Goal: Task Accomplishment & Management: Use online tool/utility

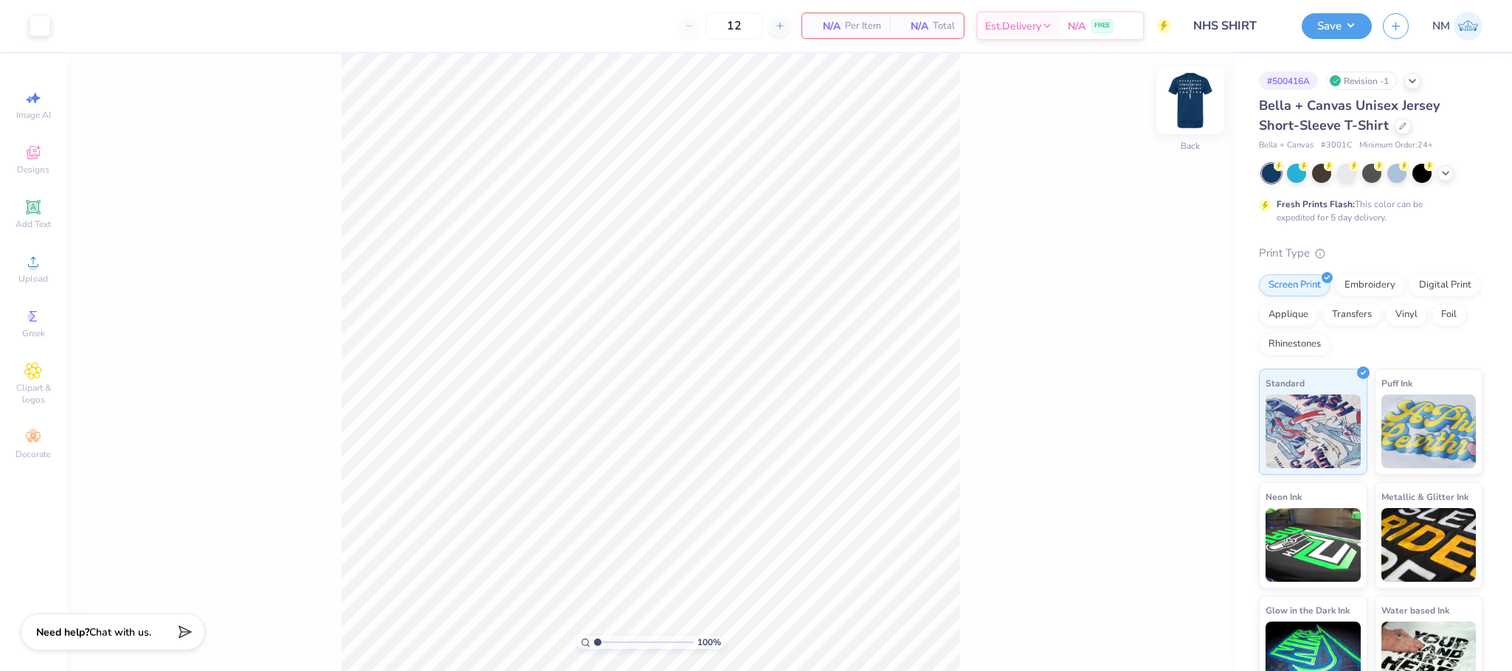
click at [1202, 113] on img at bounding box center [1189, 100] width 59 height 59
click at [1402, 121] on icon at bounding box center [1402, 124] width 7 height 7
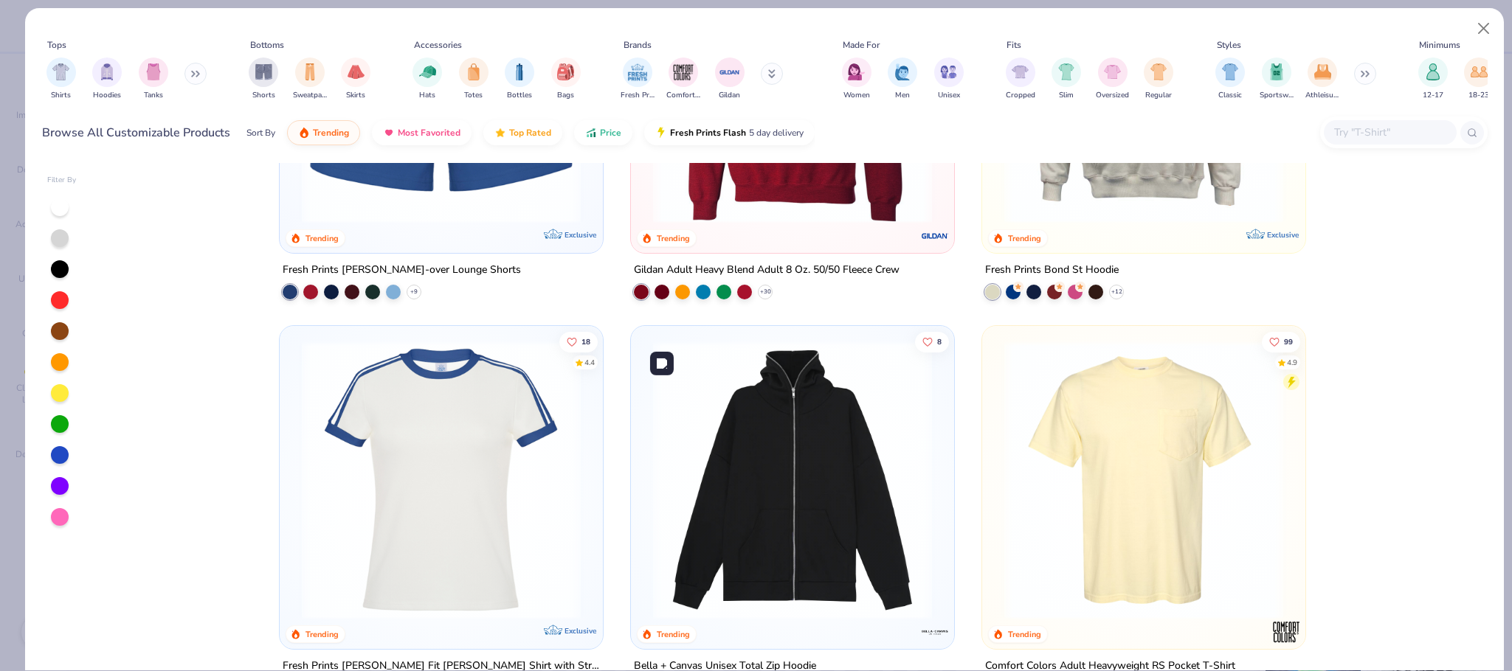
scroll to position [1778, 0]
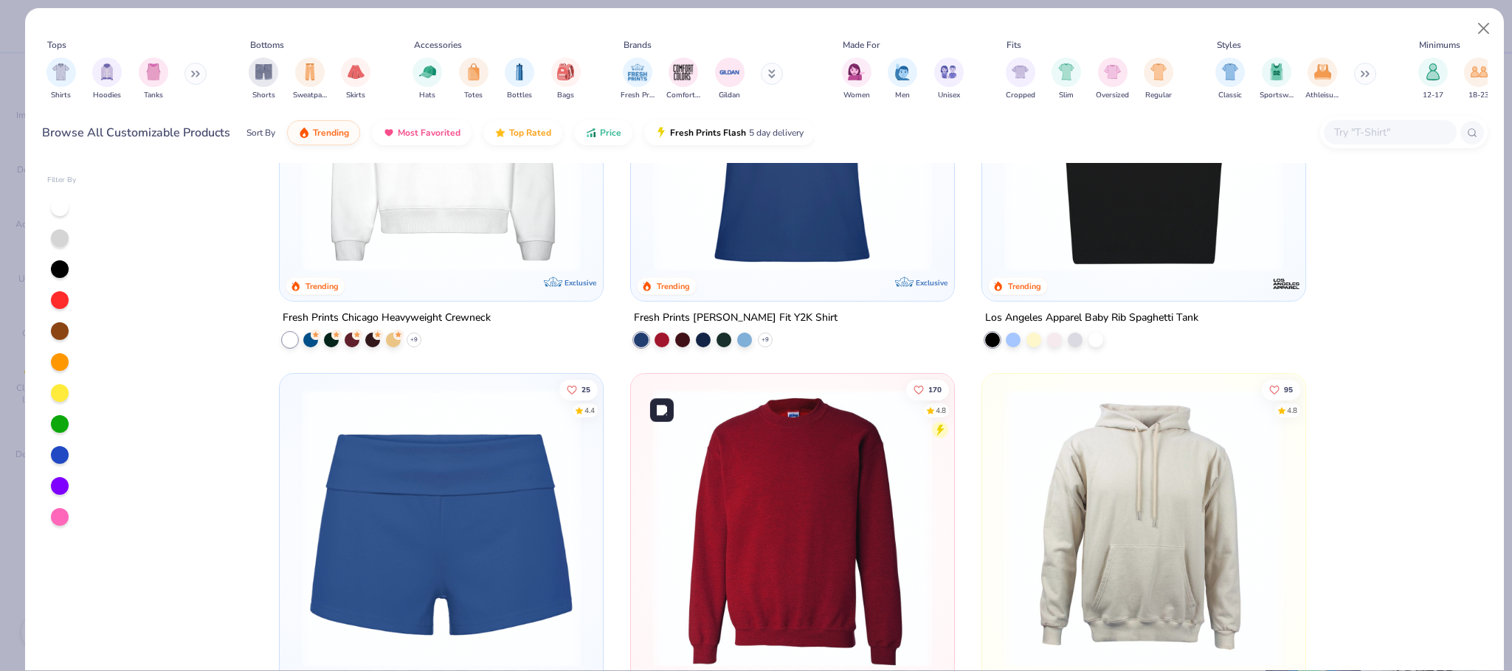
click at [839, 494] on img at bounding box center [793, 528] width 294 height 279
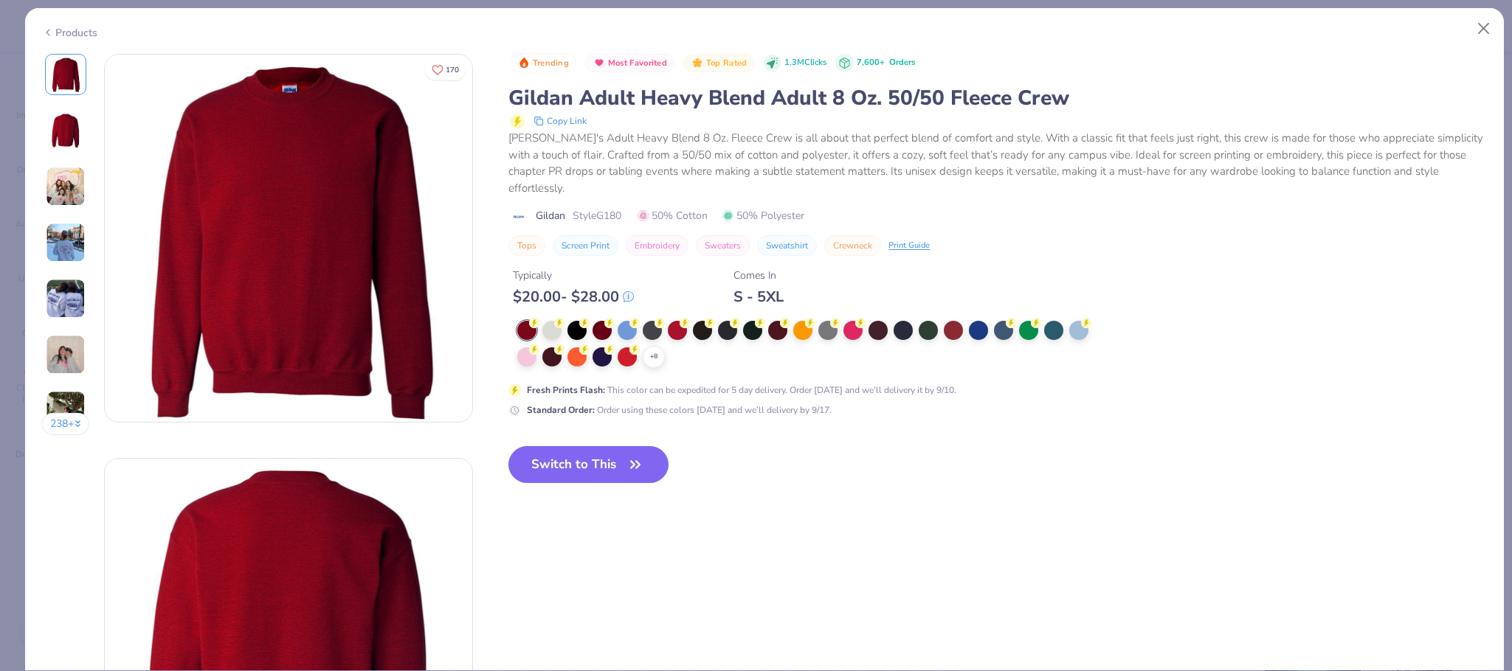
click at [0, 0] on icon at bounding box center [0, 0] width 0 height 0
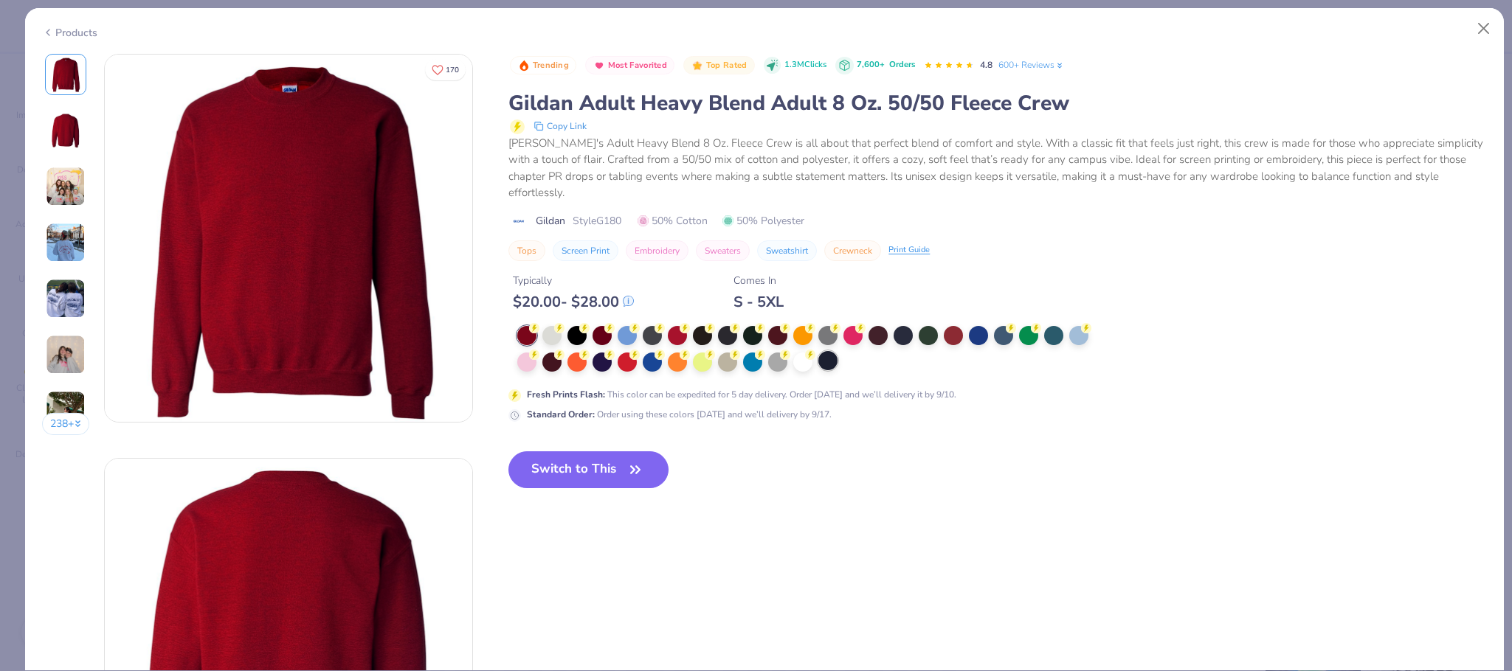
click at [826, 351] on div at bounding box center [827, 360] width 19 height 19
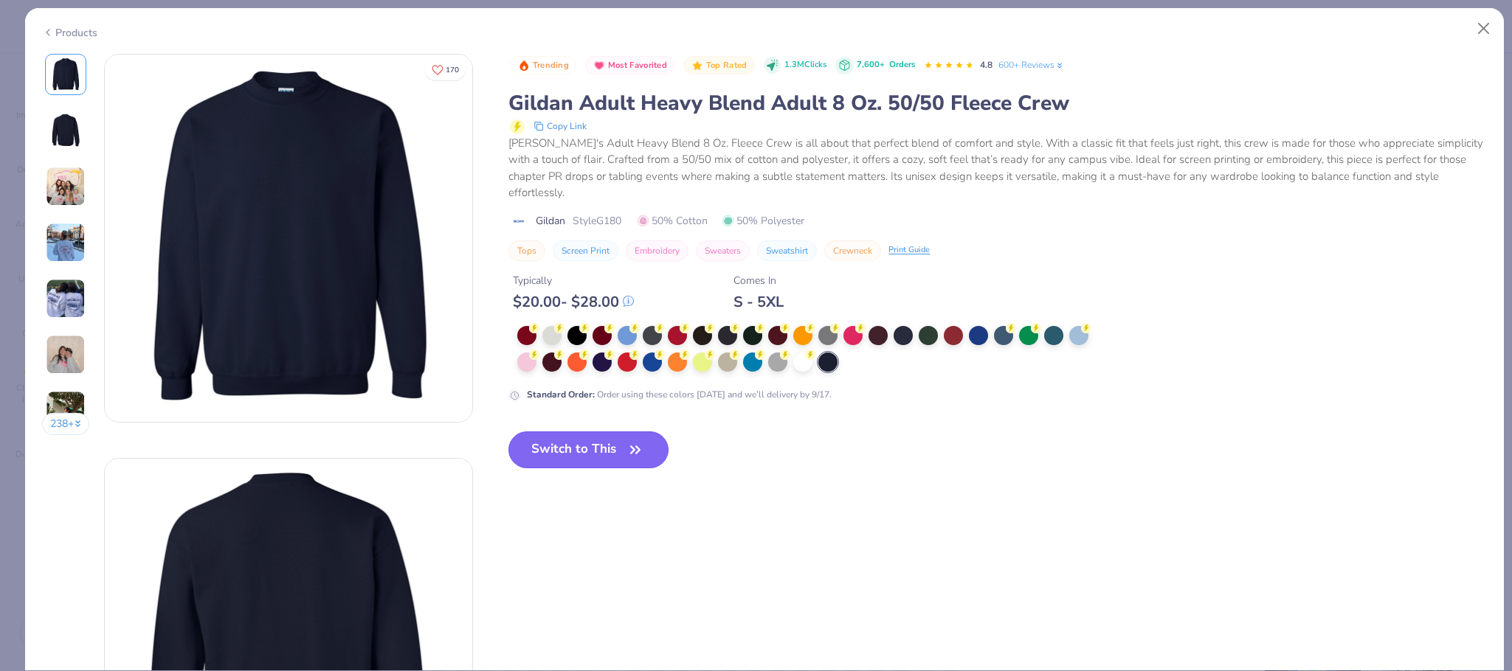
click at [627, 440] on span "button" at bounding box center [635, 450] width 21 height 21
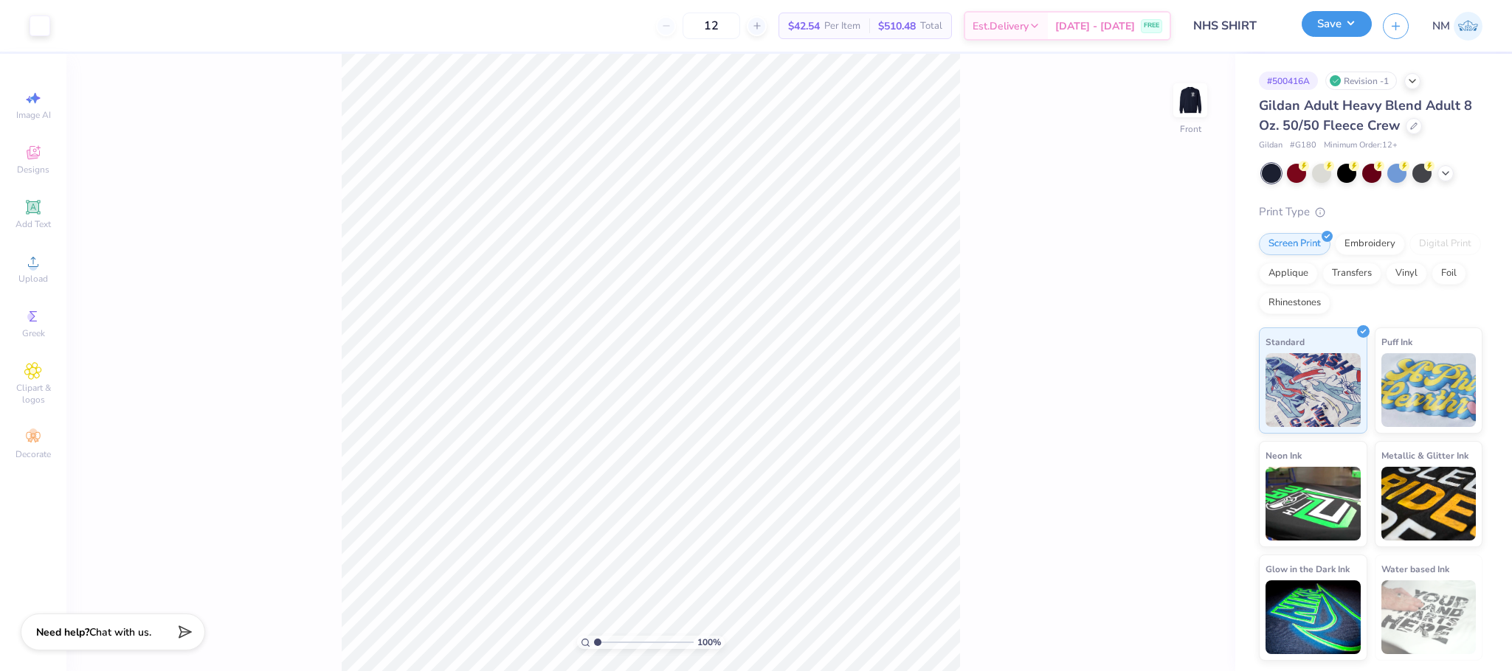
click at [1353, 27] on button "Save" at bounding box center [1336, 24] width 70 height 26
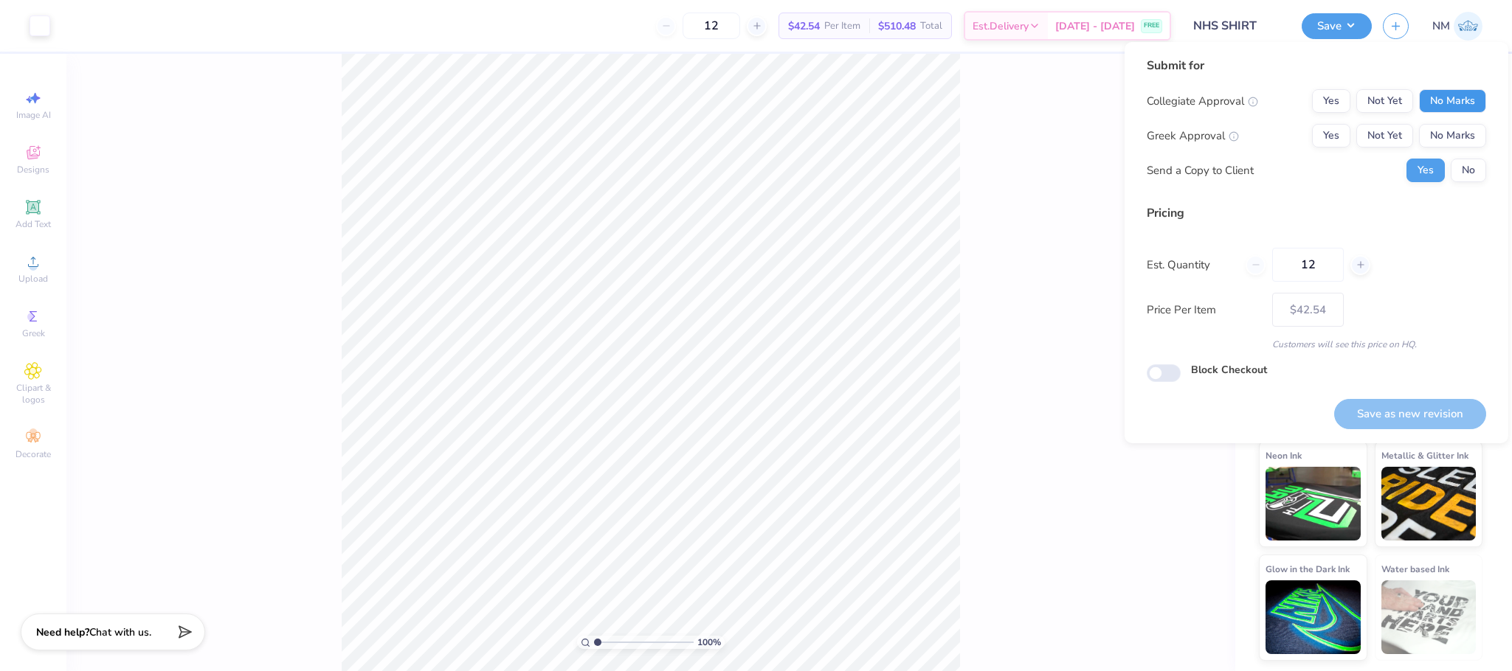
click at [1444, 109] on button "No Marks" at bounding box center [1452, 101] width 67 height 24
click at [1457, 138] on button "No Marks" at bounding box center [1452, 136] width 67 height 24
click at [1394, 404] on button "Save as new revision" at bounding box center [1410, 414] width 152 height 30
type input "$42.54"
checkbox input "true"
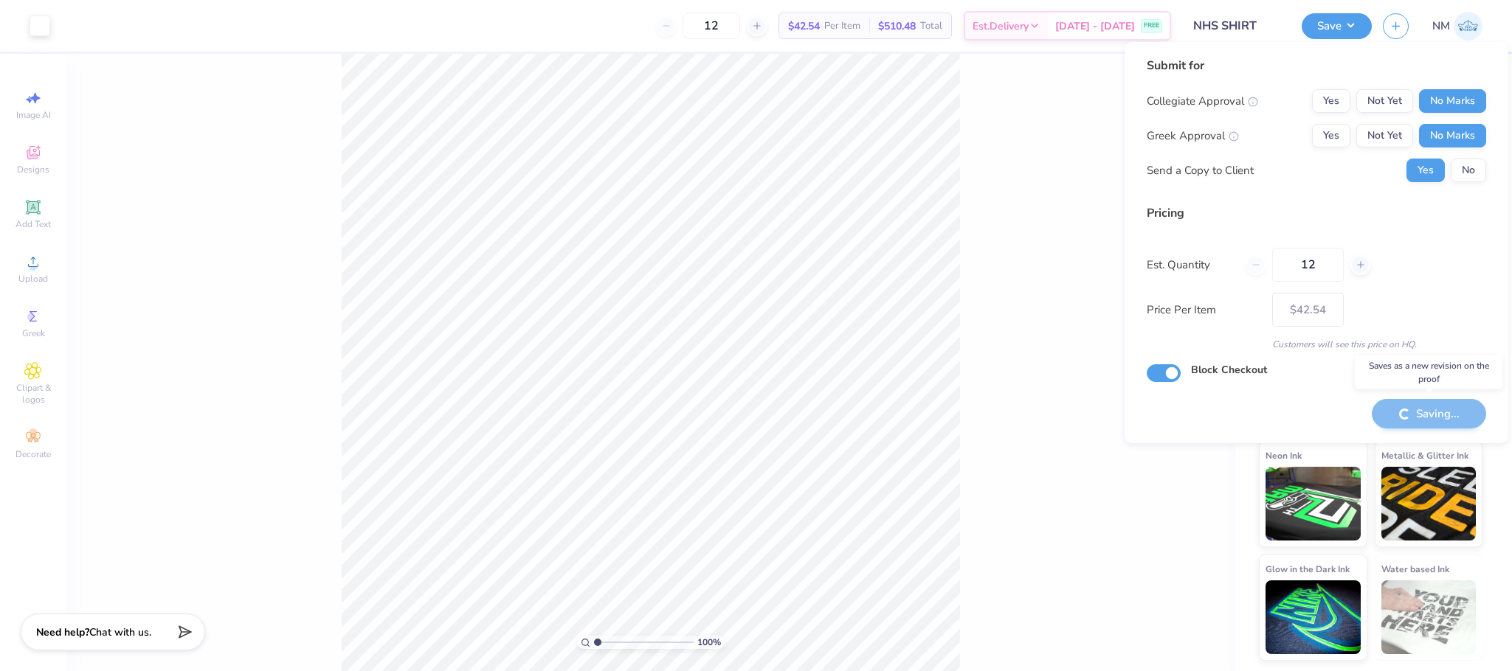
type input "– –"
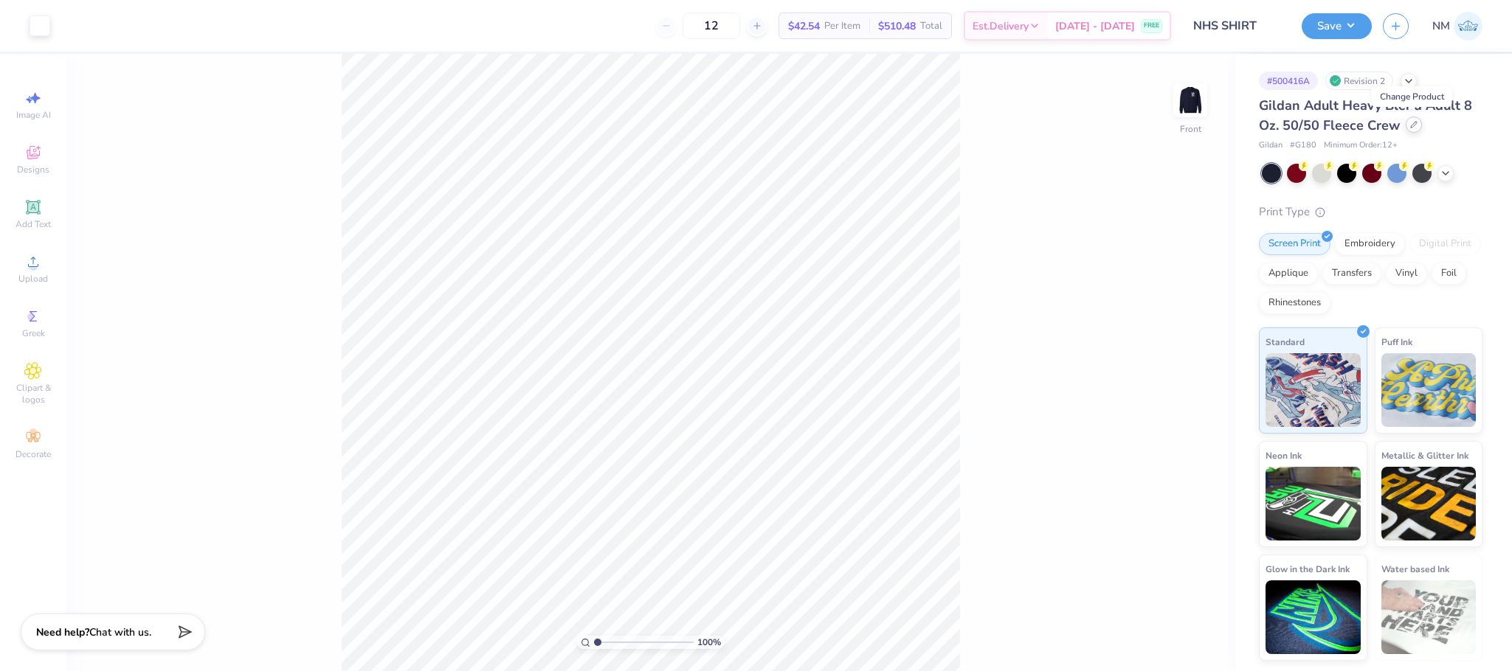
click at [1411, 126] on icon at bounding box center [1414, 125] width 6 height 6
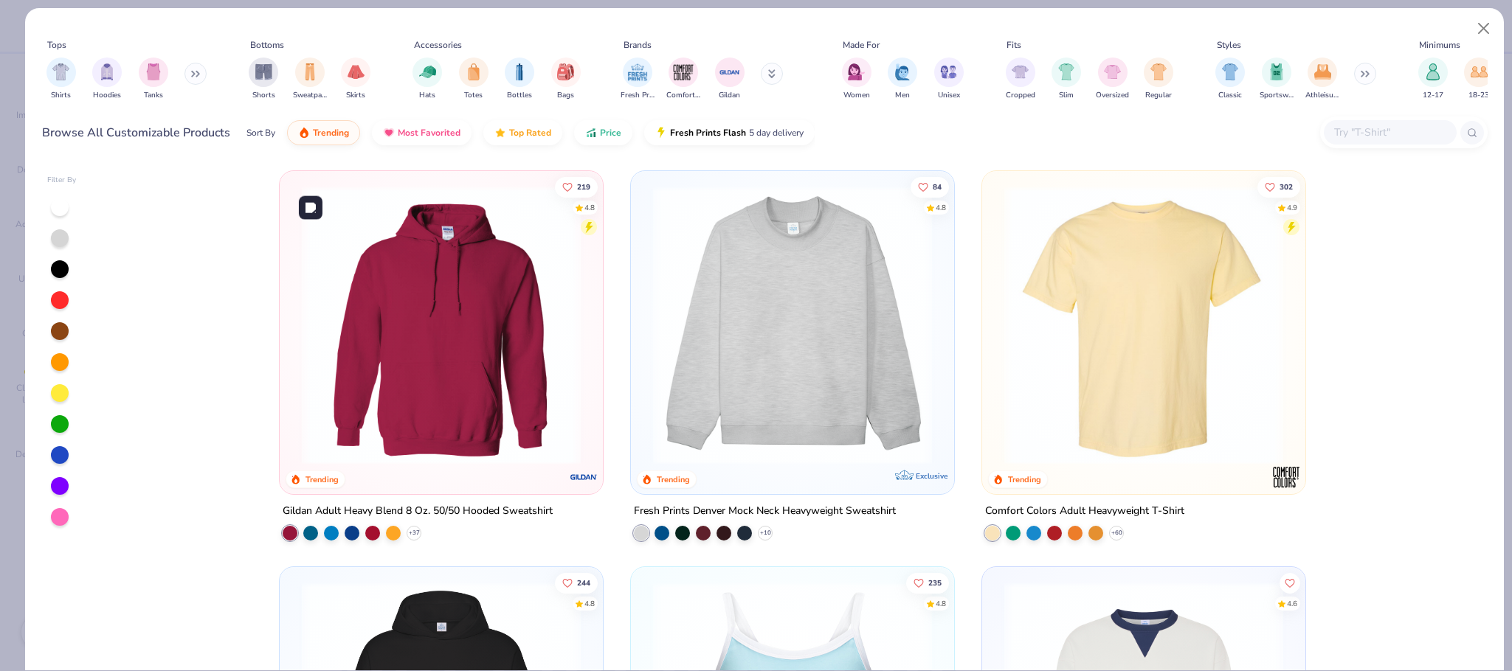
click at [472, 299] on img at bounding box center [441, 325] width 294 height 279
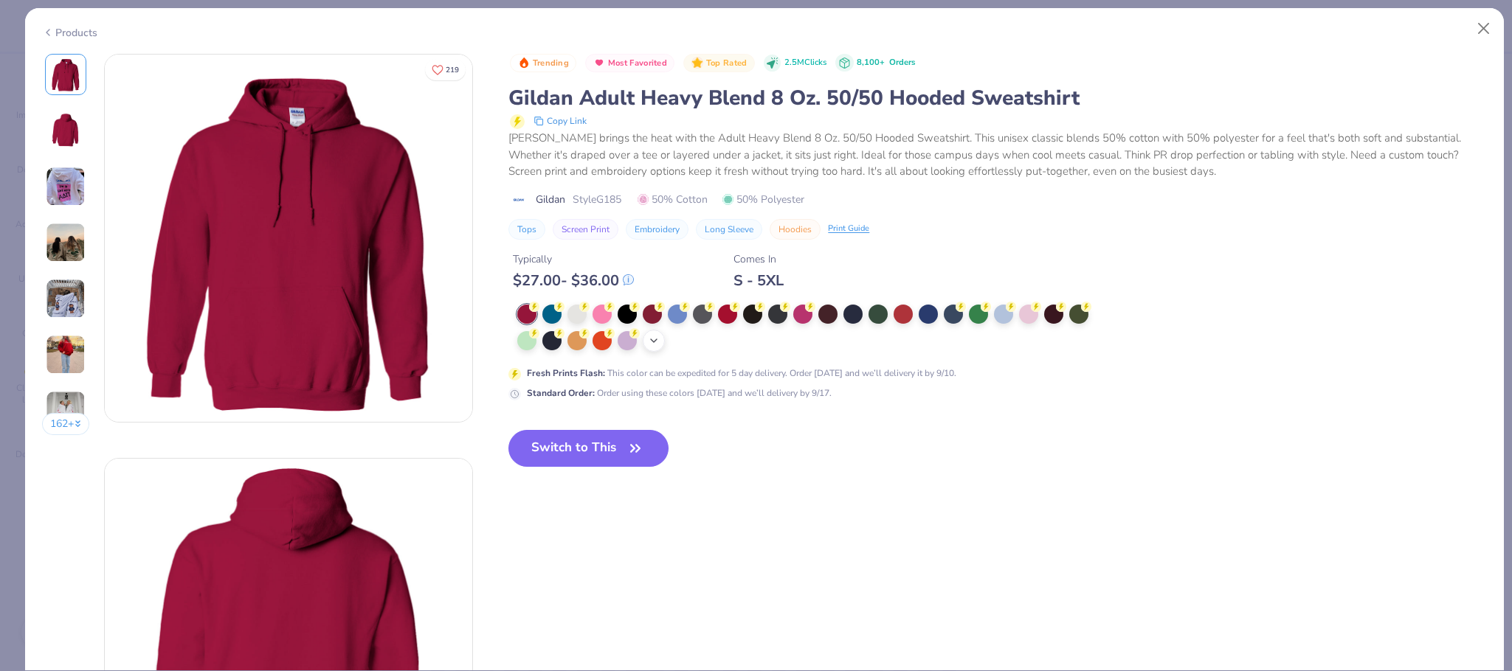
click at [656, 345] on icon at bounding box center [654, 341] width 12 height 12
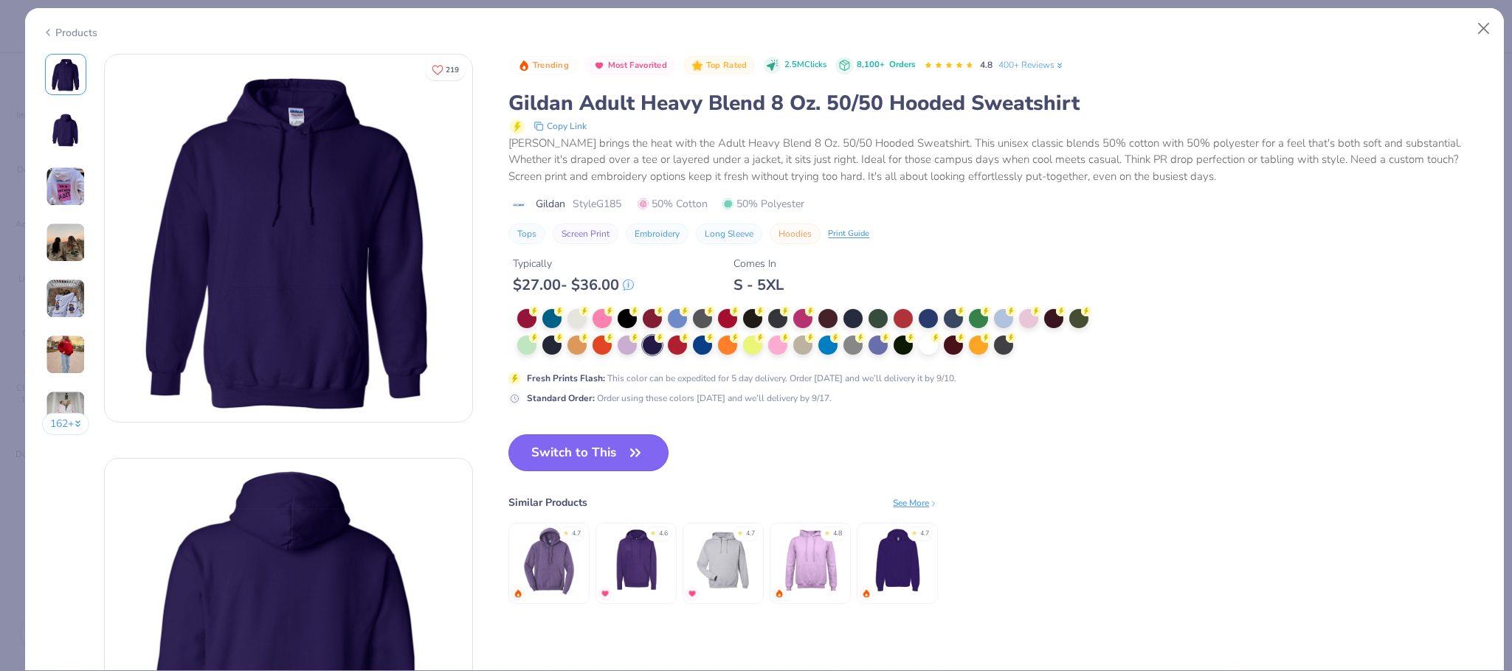
click at [587, 454] on button "Switch to This" at bounding box center [588, 453] width 160 height 37
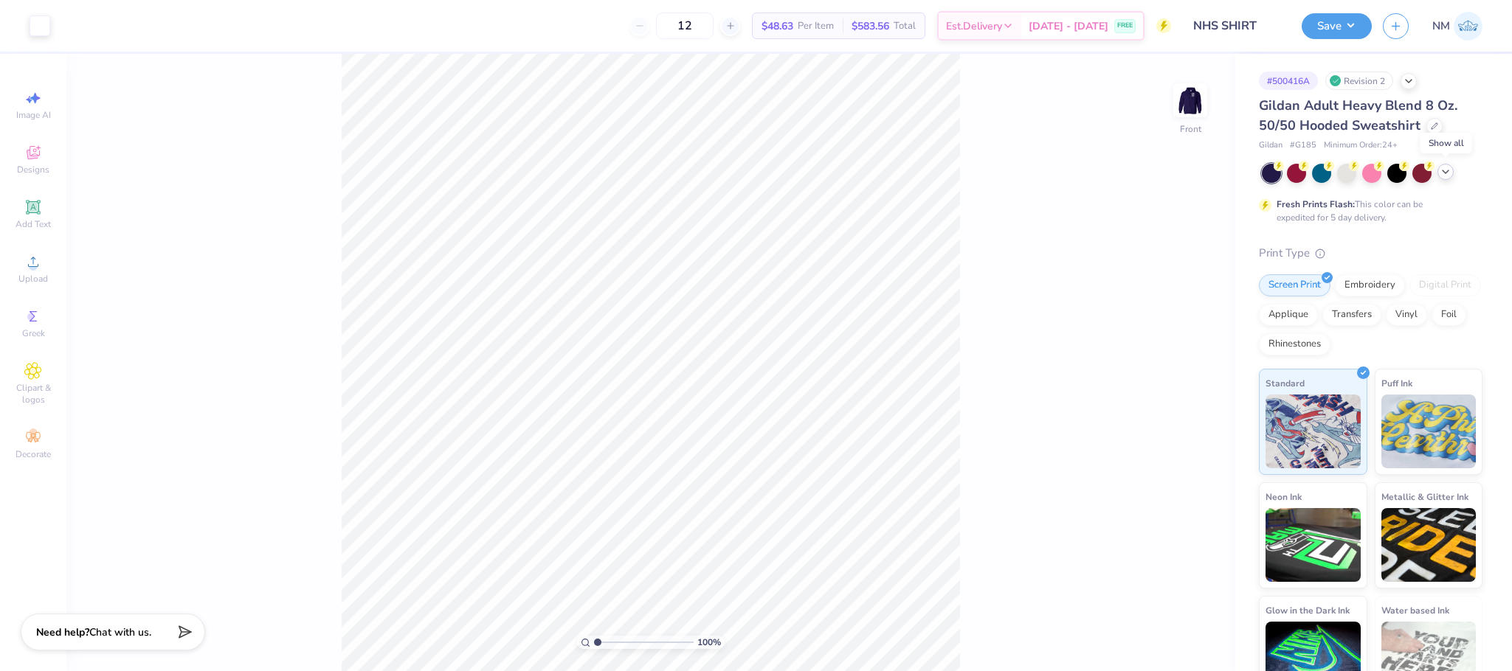
click at [1443, 177] on icon at bounding box center [1445, 172] width 12 height 12
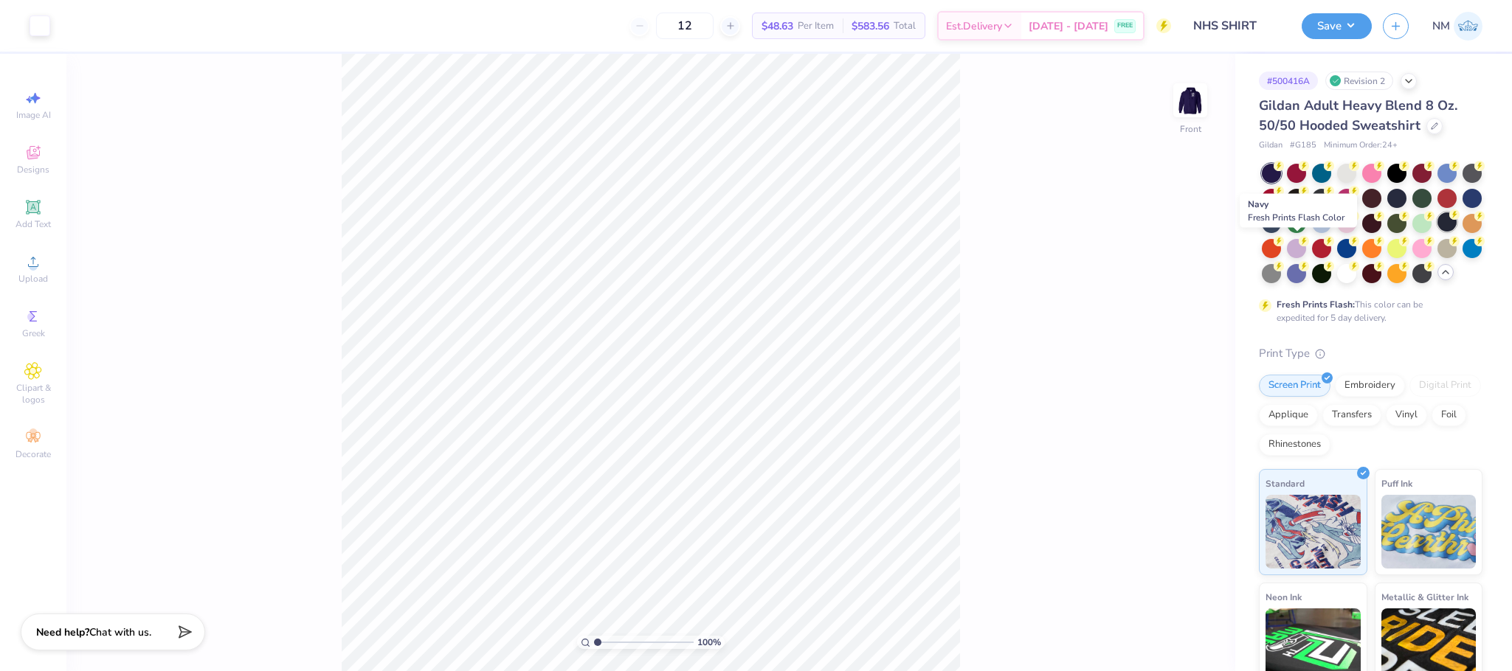
click at [1437, 232] on div at bounding box center [1446, 221] width 19 height 19
click at [1200, 107] on img at bounding box center [1189, 100] width 59 height 59
type input "3.00"
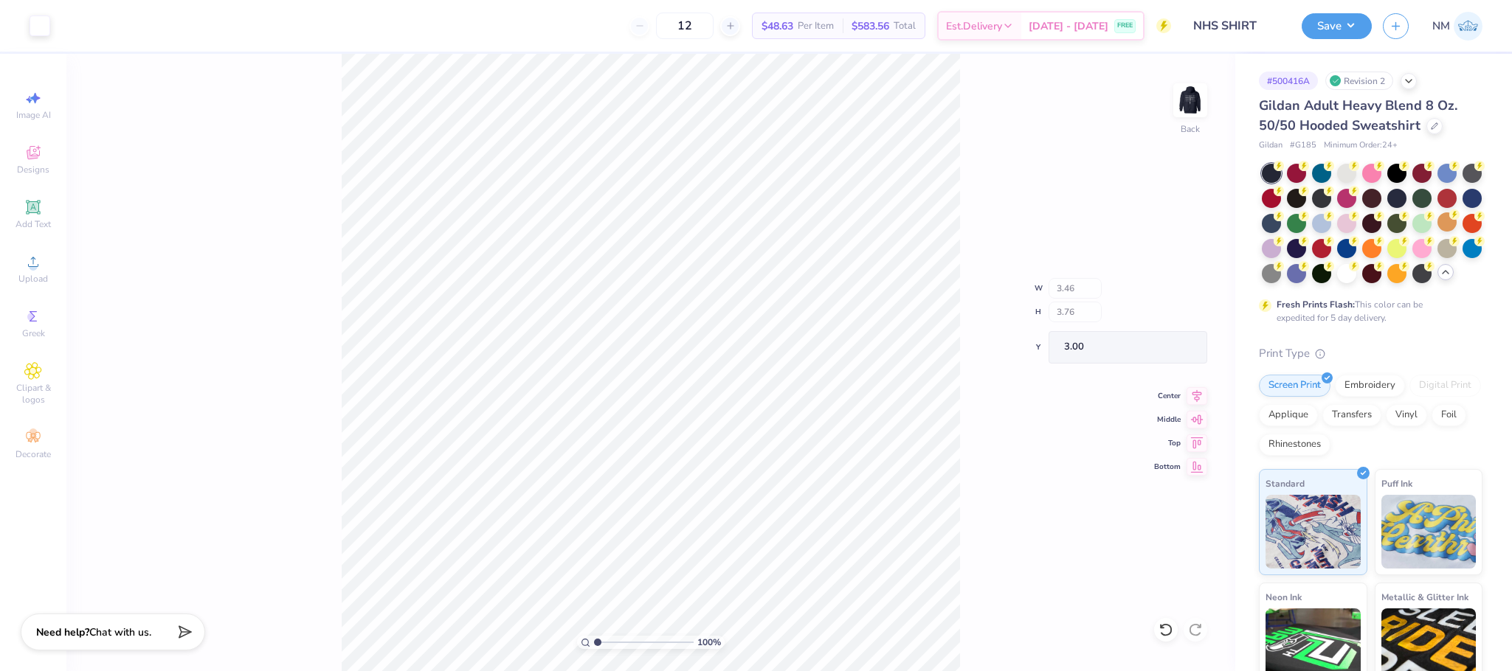
type input "3.46"
type input "3.76"
click at [1330, 33] on button "Save" at bounding box center [1336, 24] width 70 height 26
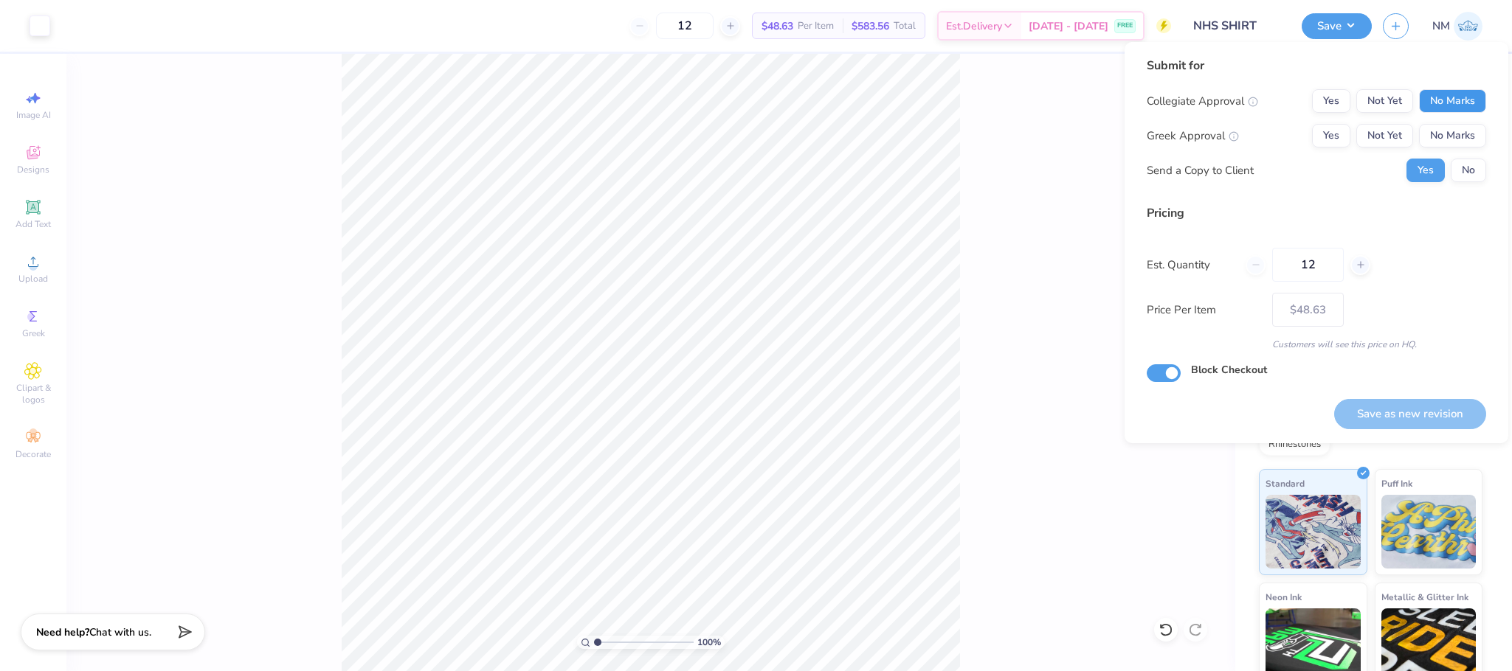
click at [1455, 103] on button "No Marks" at bounding box center [1452, 101] width 67 height 24
click at [1453, 133] on button "No Marks" at bounding box center [1452, 136] width 67 height 24
click at [1404, 412] on button "Save as new revision" at bounding box center [1410, 414] width 152 height 30
type input "$48.63"
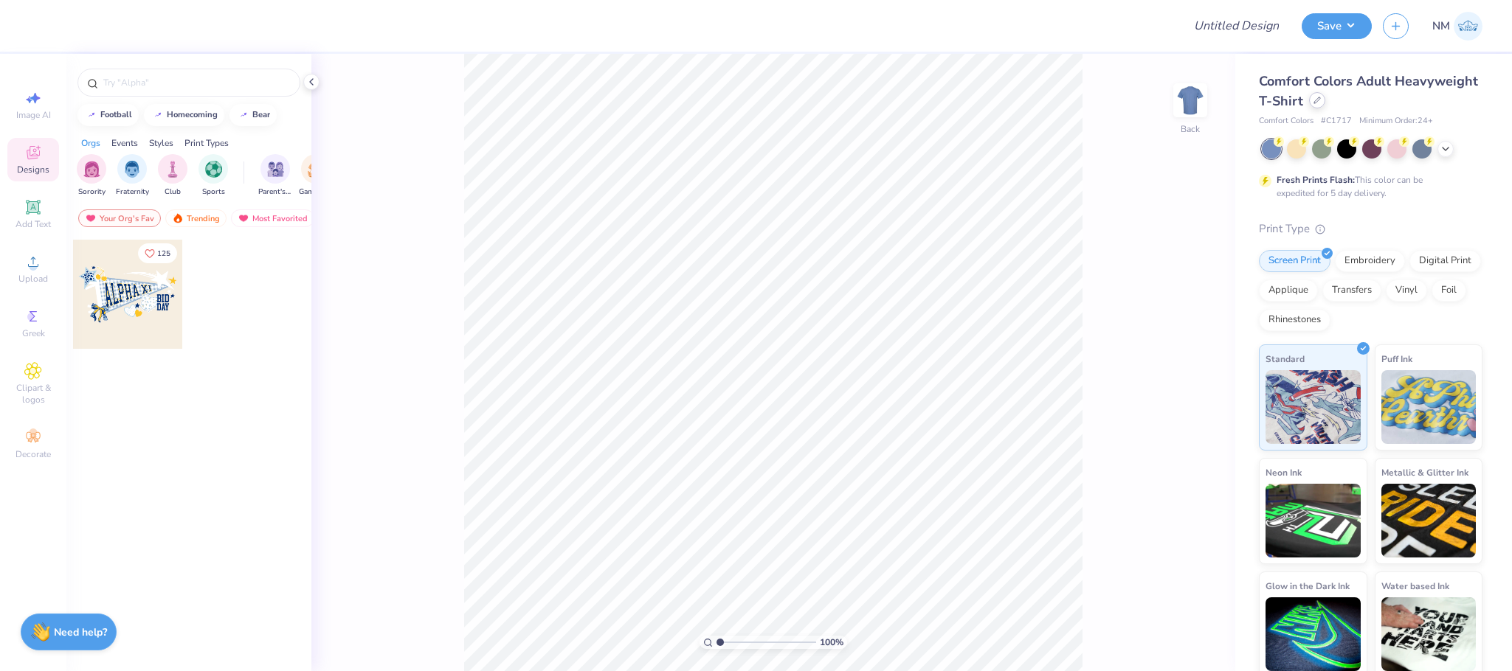
click at [1325, 105] on div at bounding box center [1317, 100] width 16 height 16
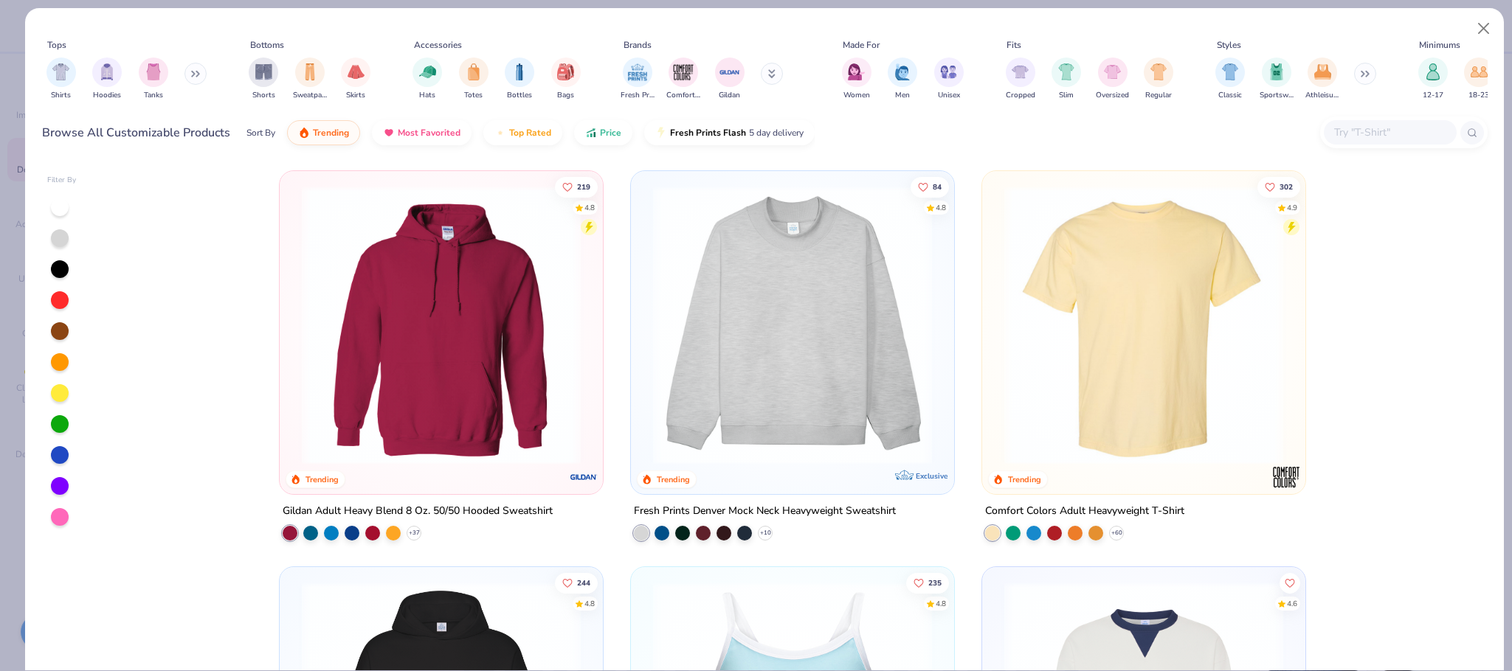
click at [193, 75] on icon at bounding box center [195, 73] width 9 height 7
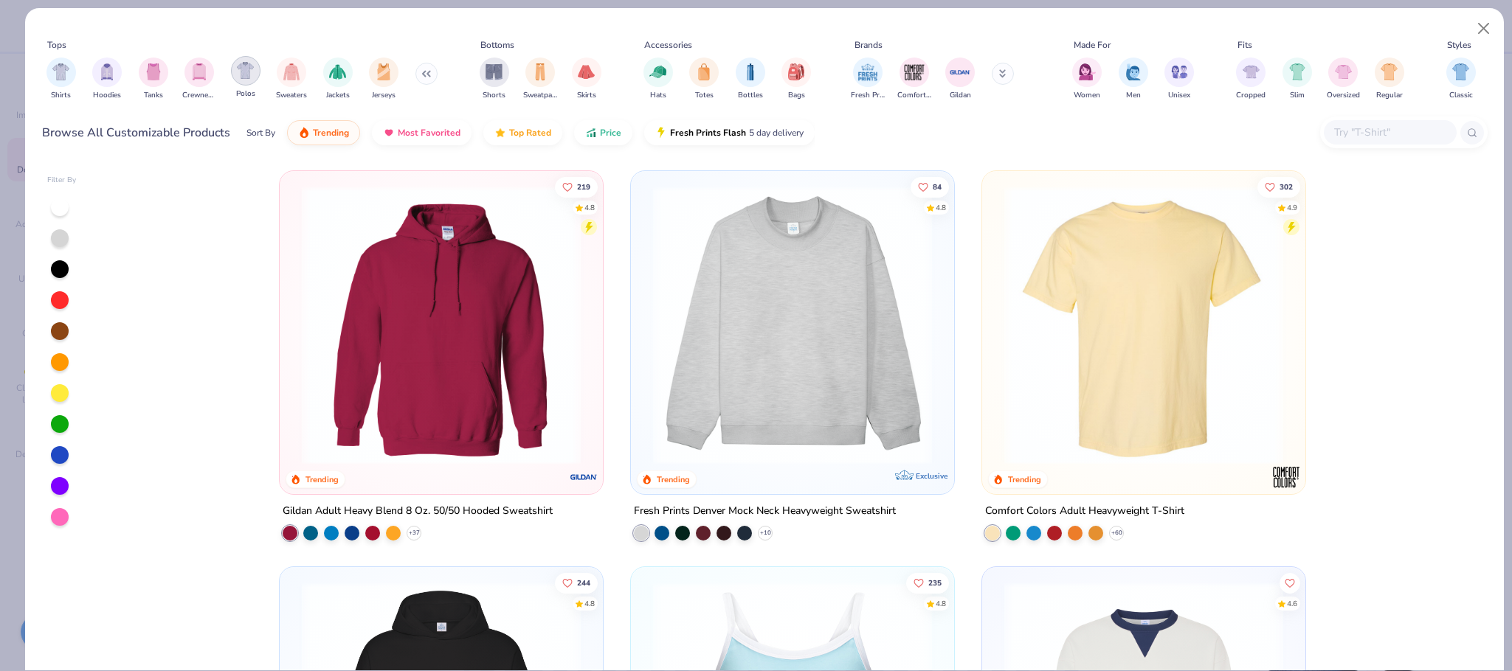
click at [251, 69] on img "filter for Polos" at bounding box center [245, 70] width 17 height 17
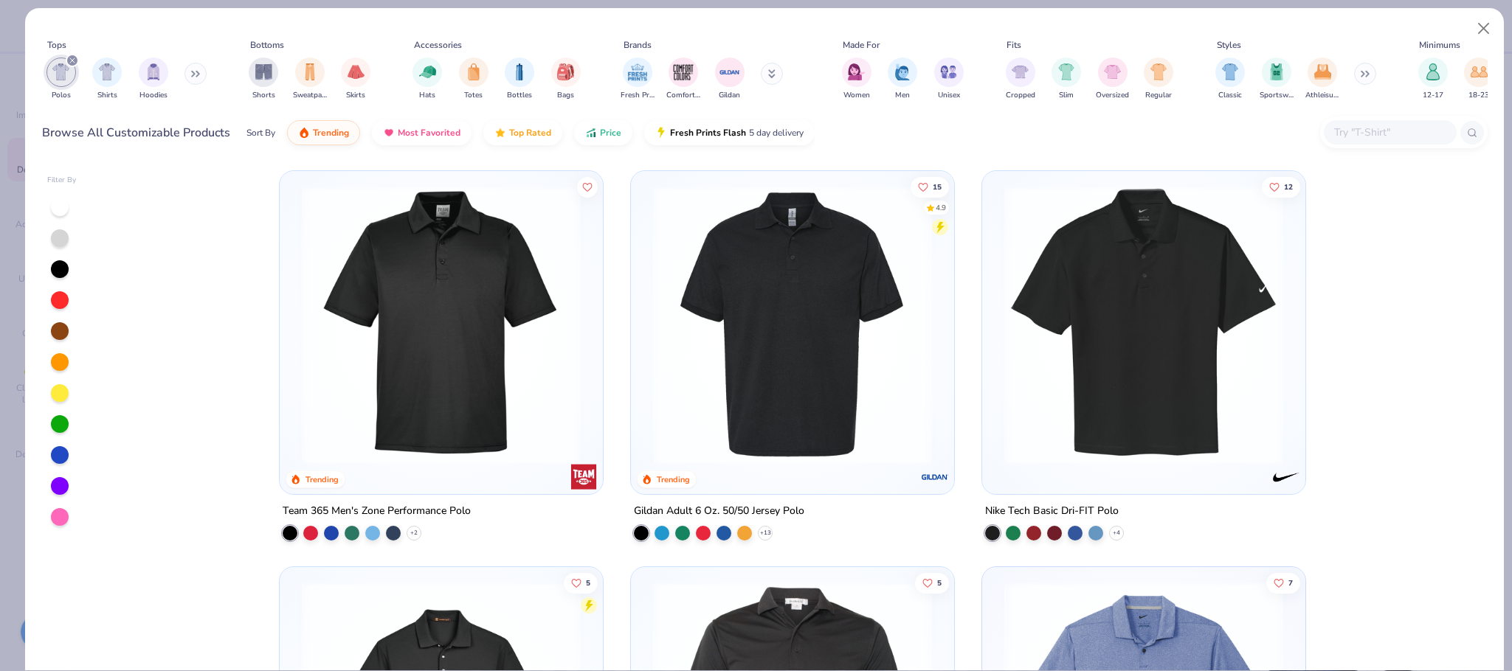
scroll to position [888, 0]
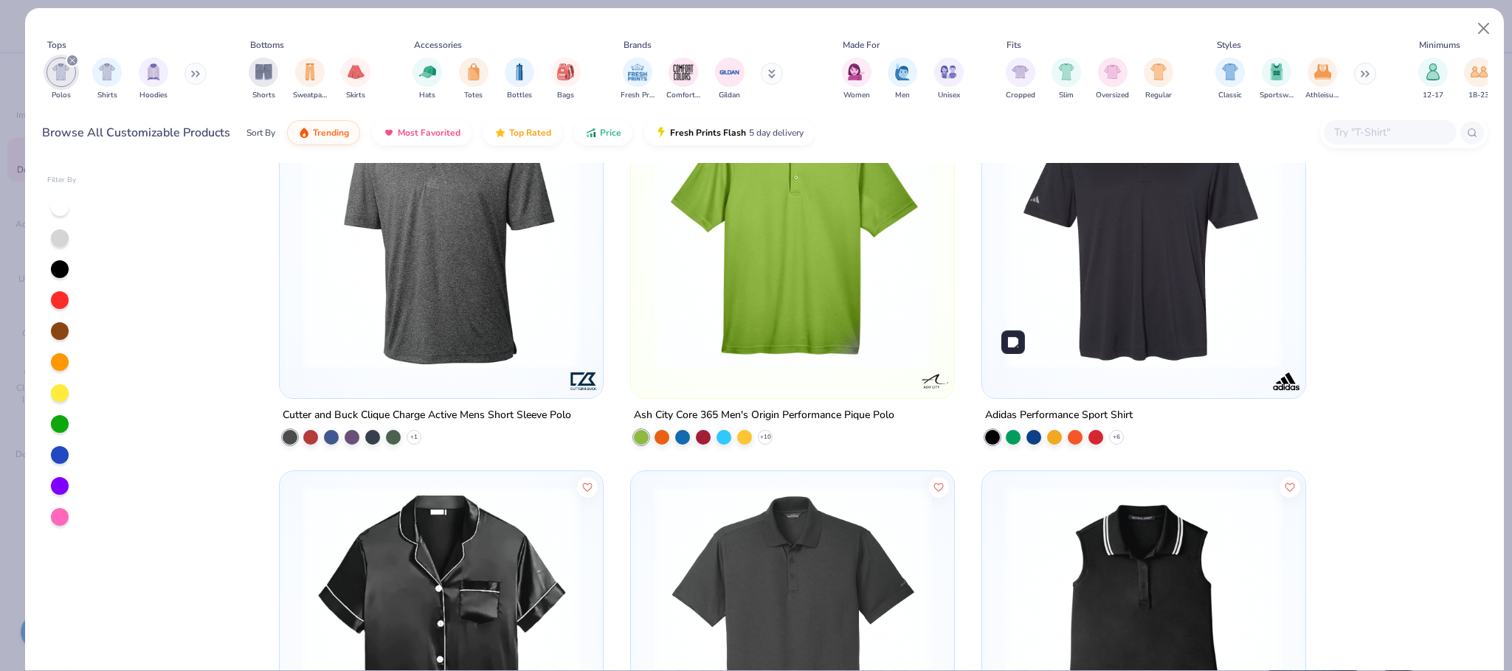
click at [1084, 269] on img at bounding box center [1144, 229] width 294 height 279
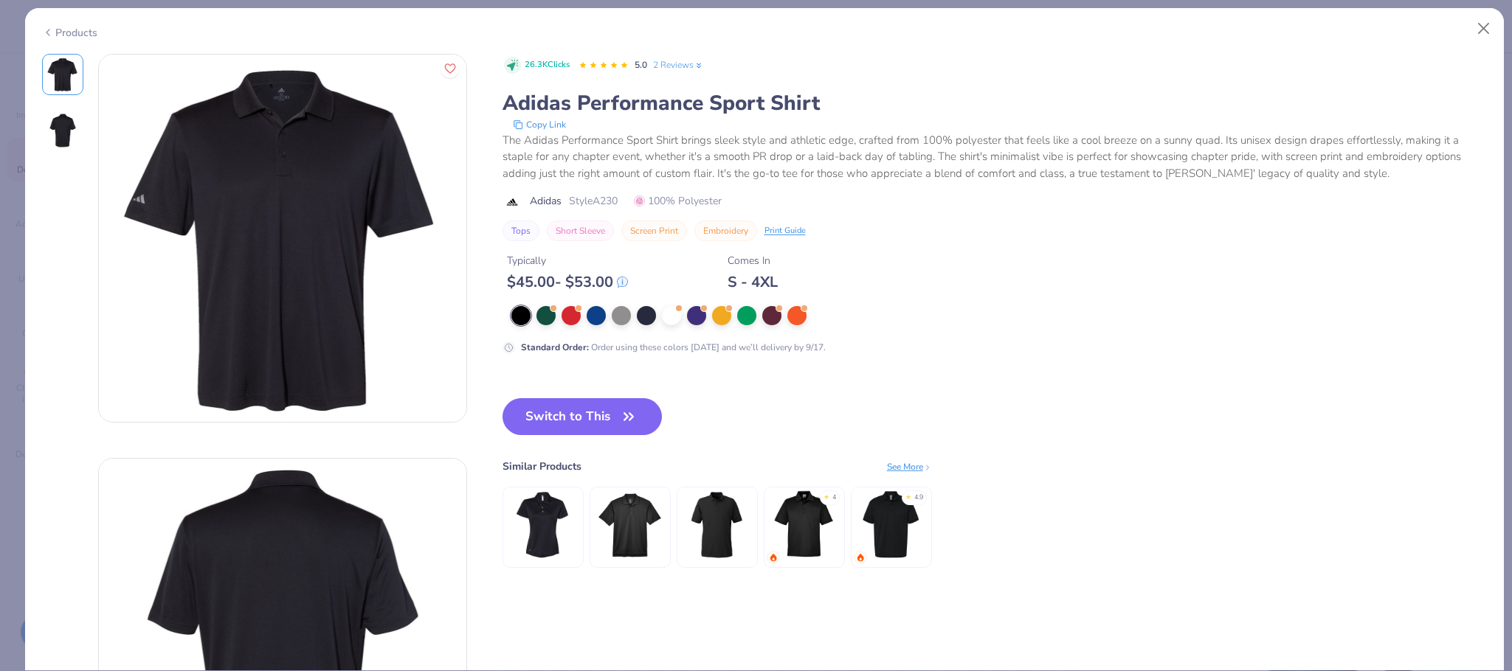
drag, startPoint x: 573, startPoint y: 407, endPoint x: 263, endPoint y: 7, distance: 506.5
click at [572, 406] on button "Switch to This" at bounding box center [582, 416] width 160 height 37
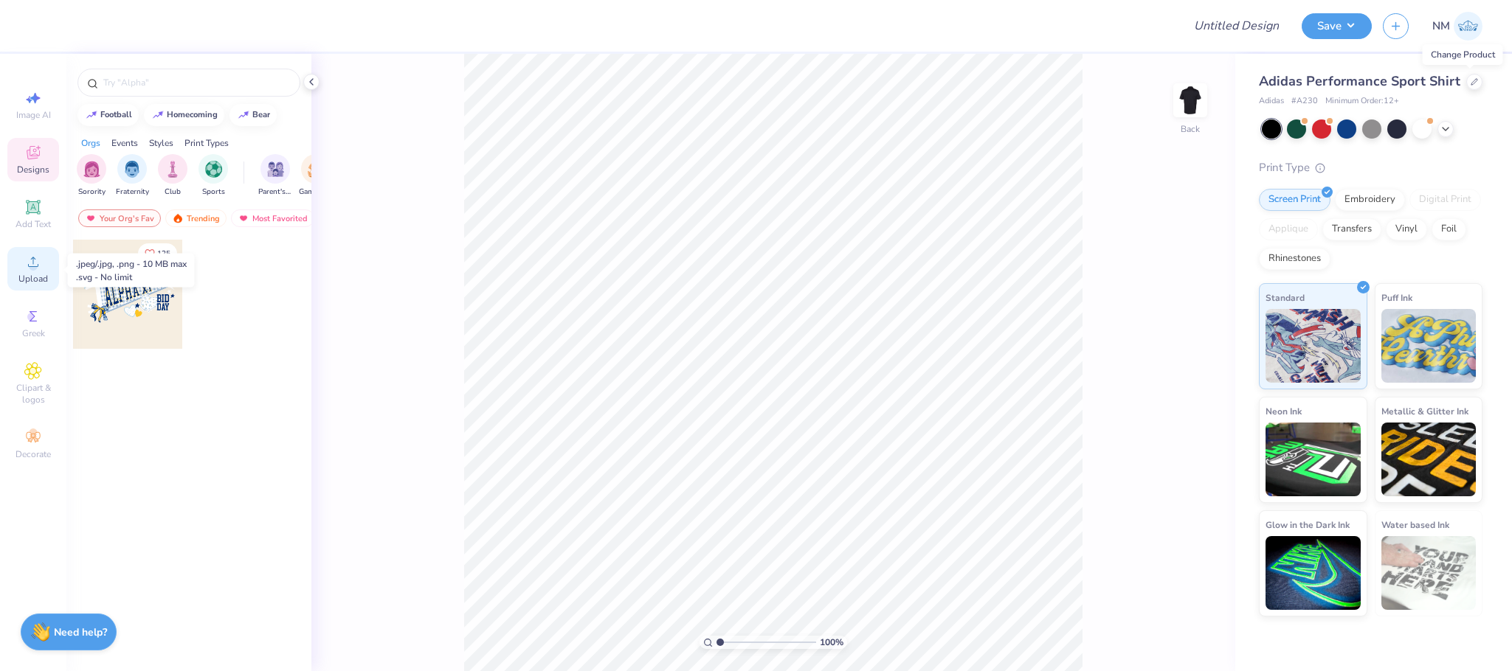
click at [35, 280] on span "Upload" at bounding box center [33, 279] width 30 height 12
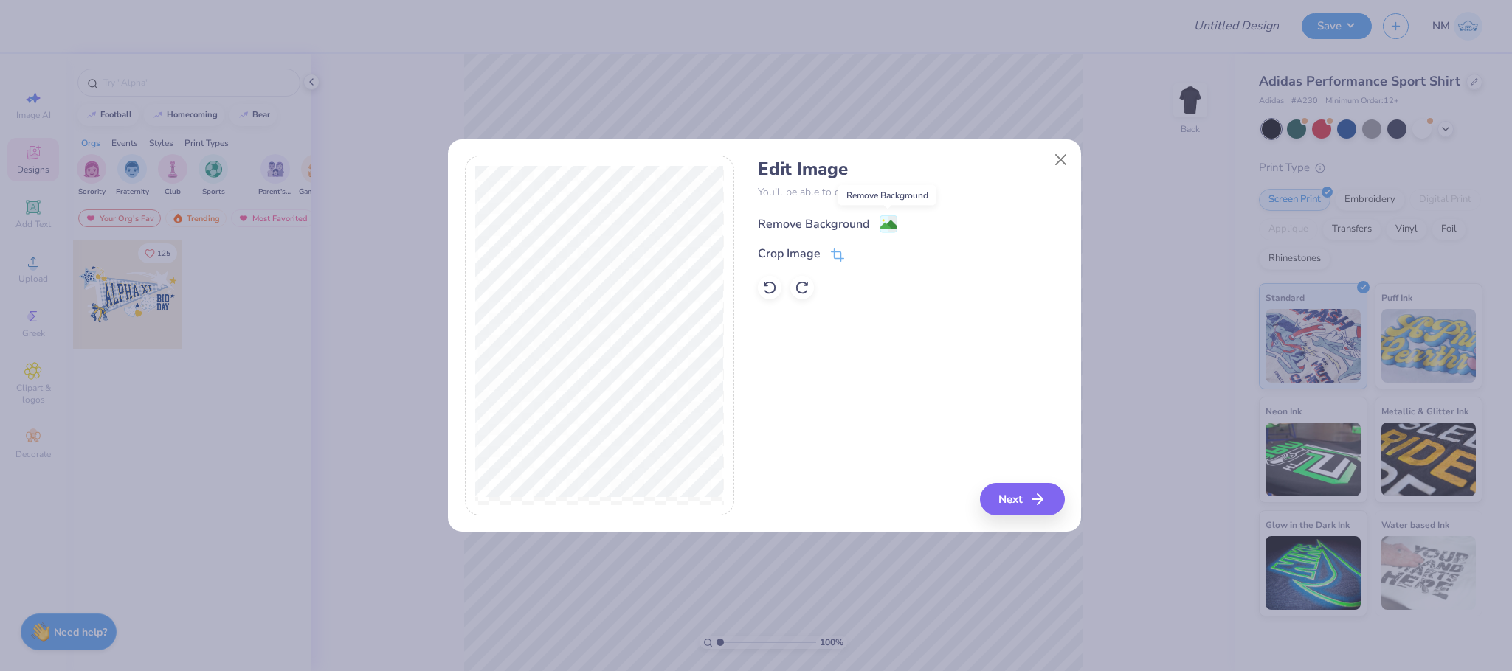
click at [885, 226] on image at bounding box center [888, 225] width 16 height 16
click at [834, 253] on icon at bounding box center [839, 255] width 10 height 10
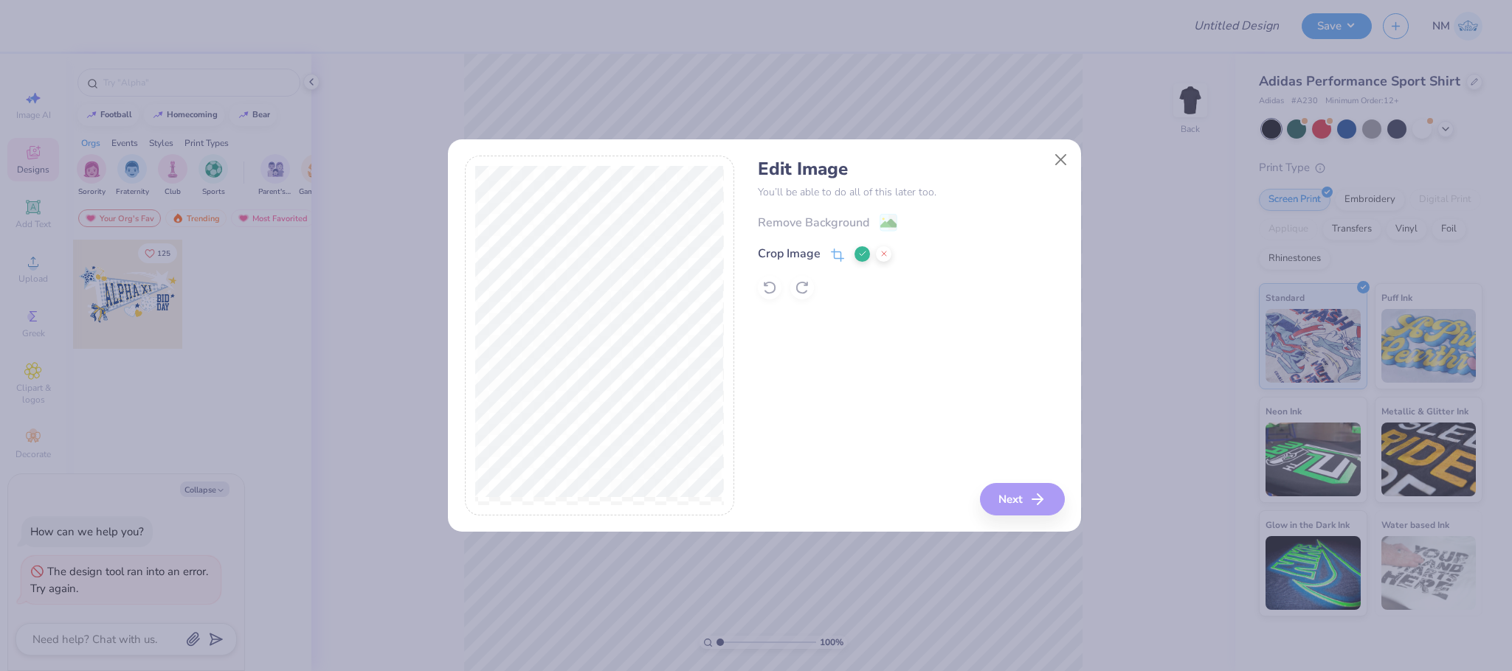
click at [859, 249] on icon at bounding box center [862, 253] width 9 height 9
click at [884, 224] on image at bounding box center [888, 225] width 16 height 16
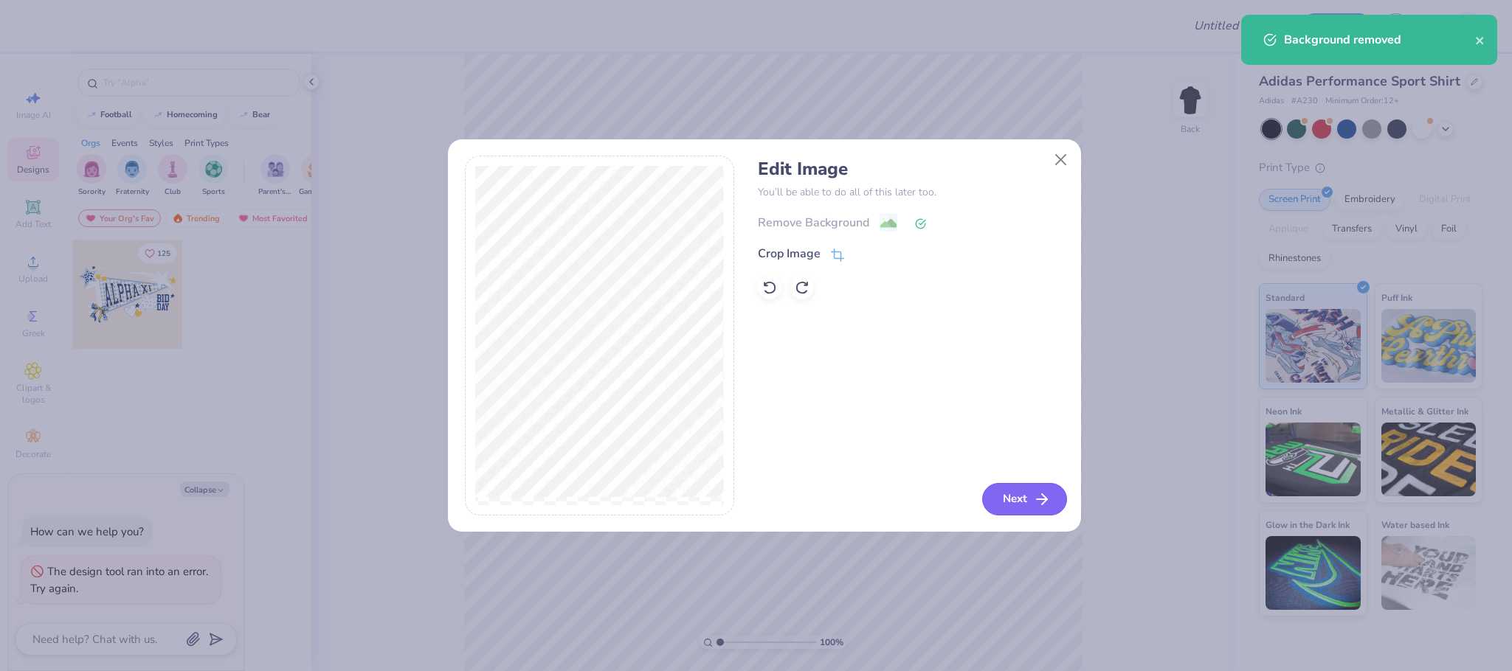
click at [1019, 488] on button "Next" at bounding box center [1024, 499] width 85 height 32
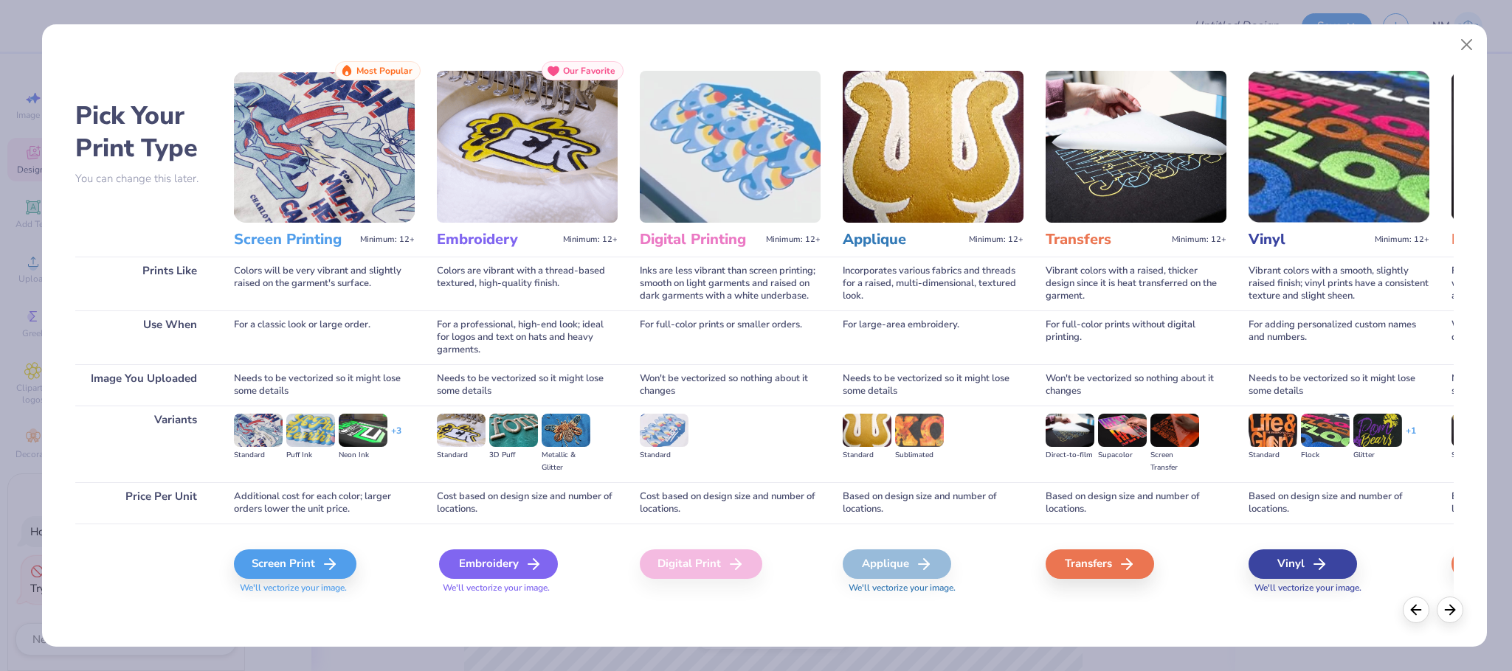
click at [477, 558] on div "Embroidery" at bounding box center [498, 565] width 119 height 30
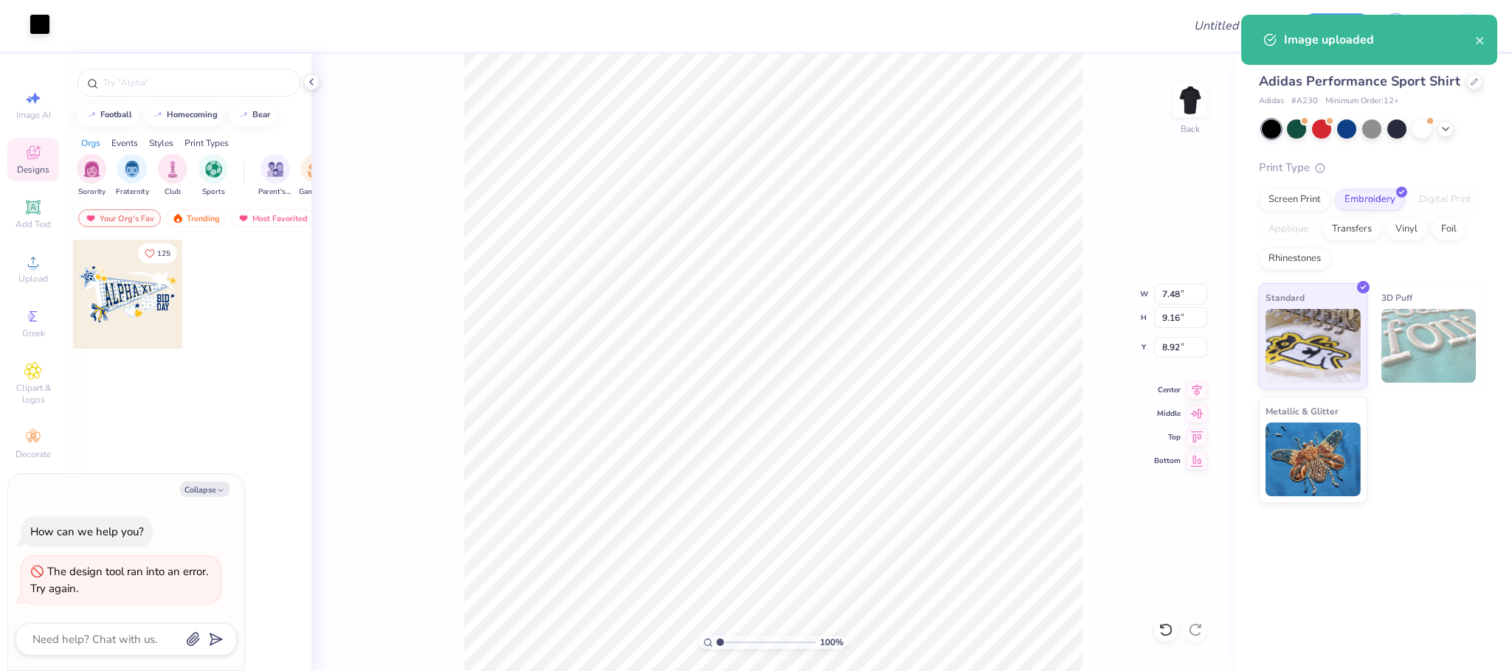
click at [33, 22] on div at bounding box center [40, 24] width 21 height 21
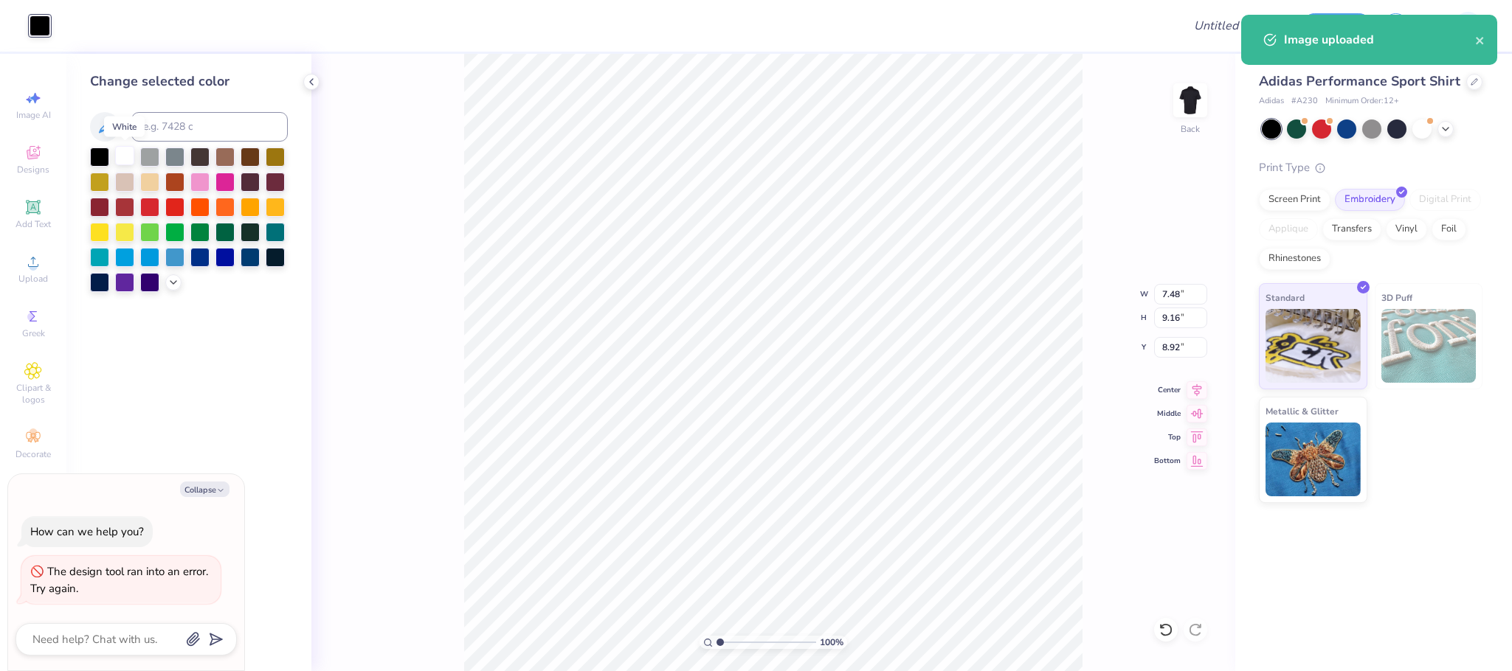
click at [129, 159] on div at bounding box center [124, 155] width 19 height 19
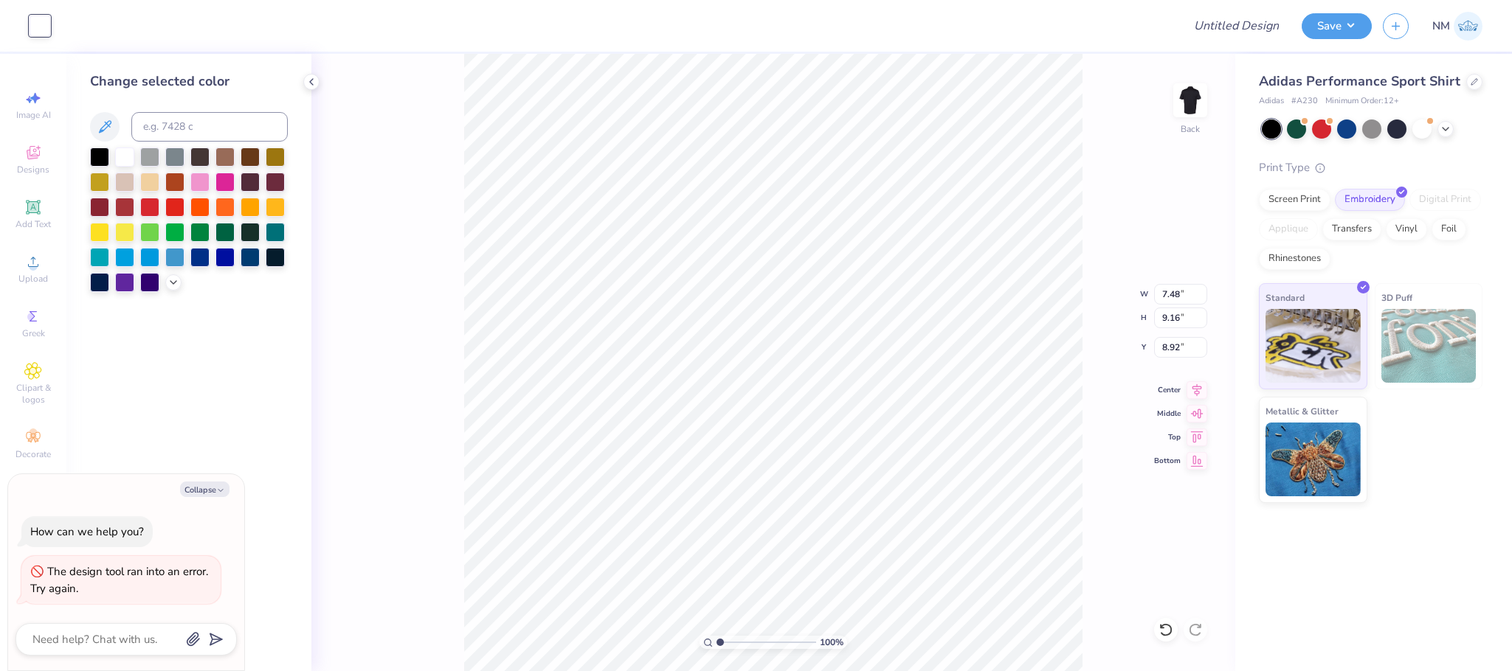
type textarea "x"
type input "2.64"
type input "3.24"
type textarea "x"
type input "3.00"
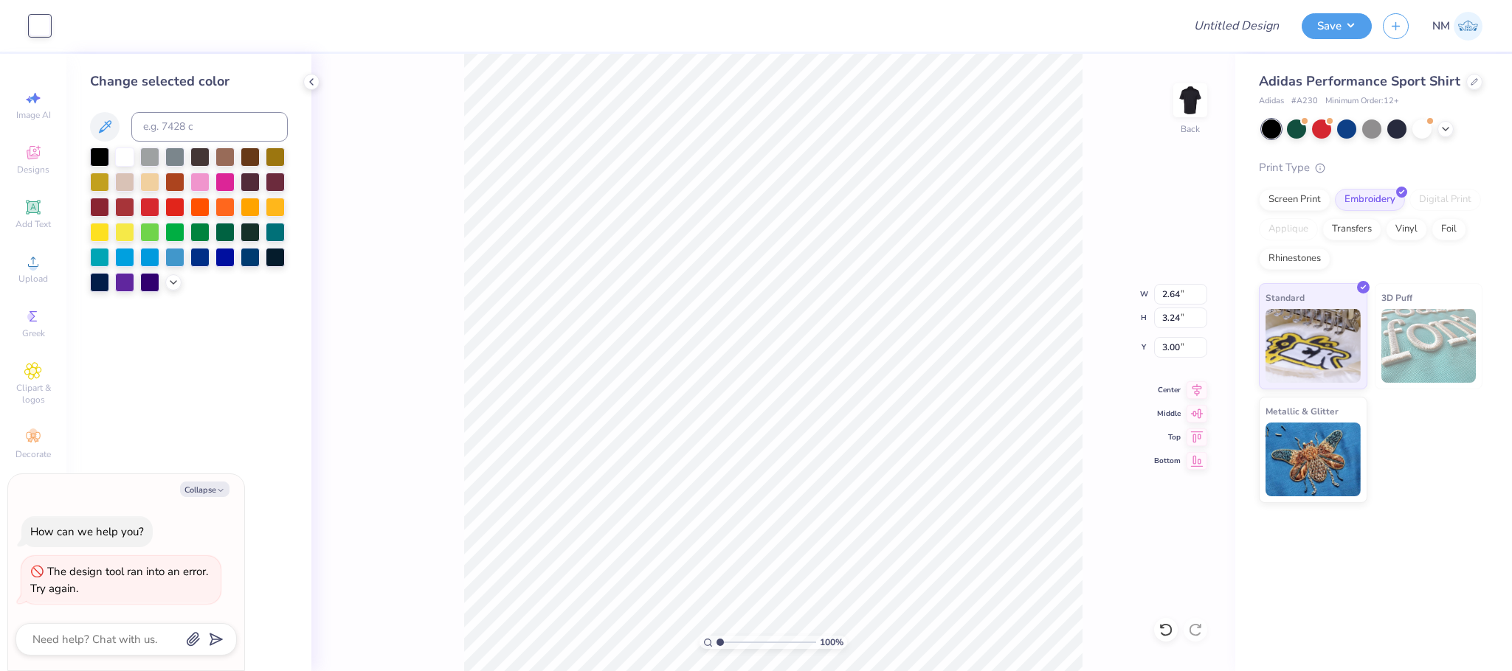
type textarea "x"
type input "1.96"
type input "2.40"
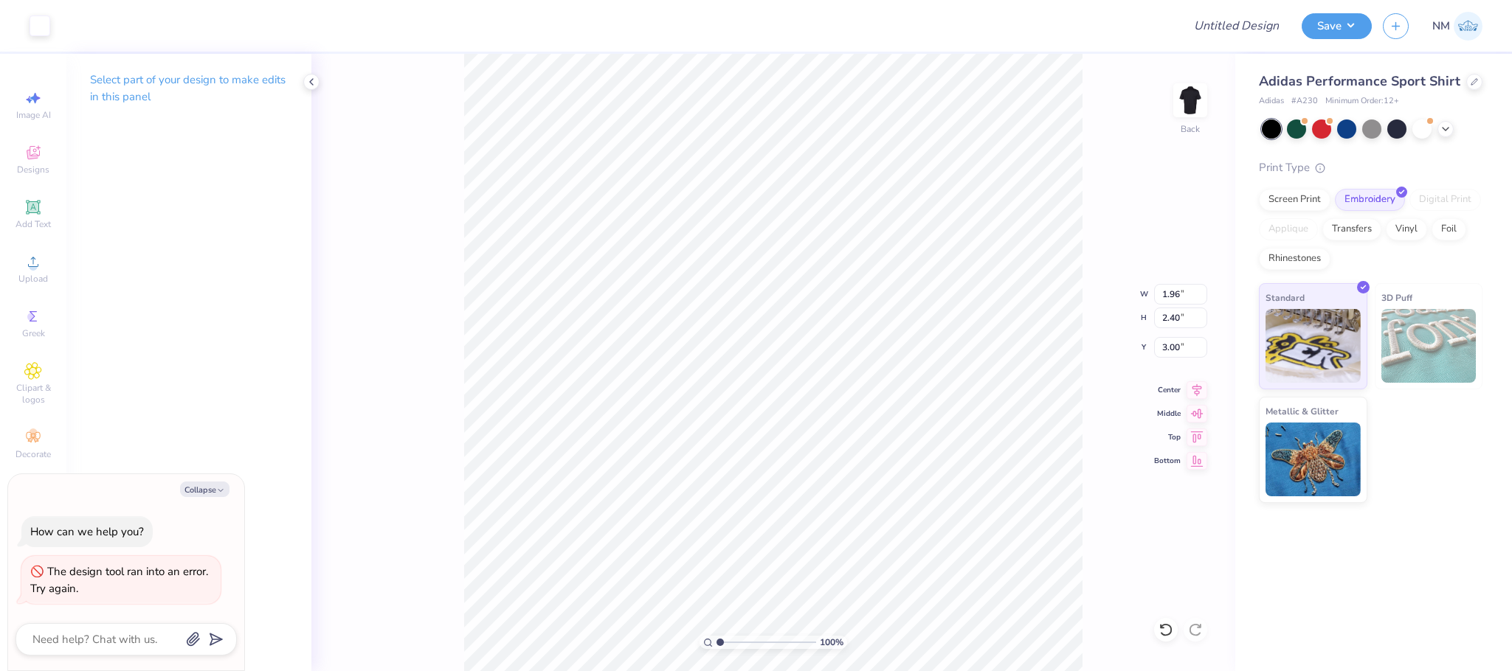
type textarea "x"
type input "1.48"
type input "1.81"
click at [1318, 27] on button "Save" at bounding box center [1336, 24] width 70 height 26
type textarea "x"
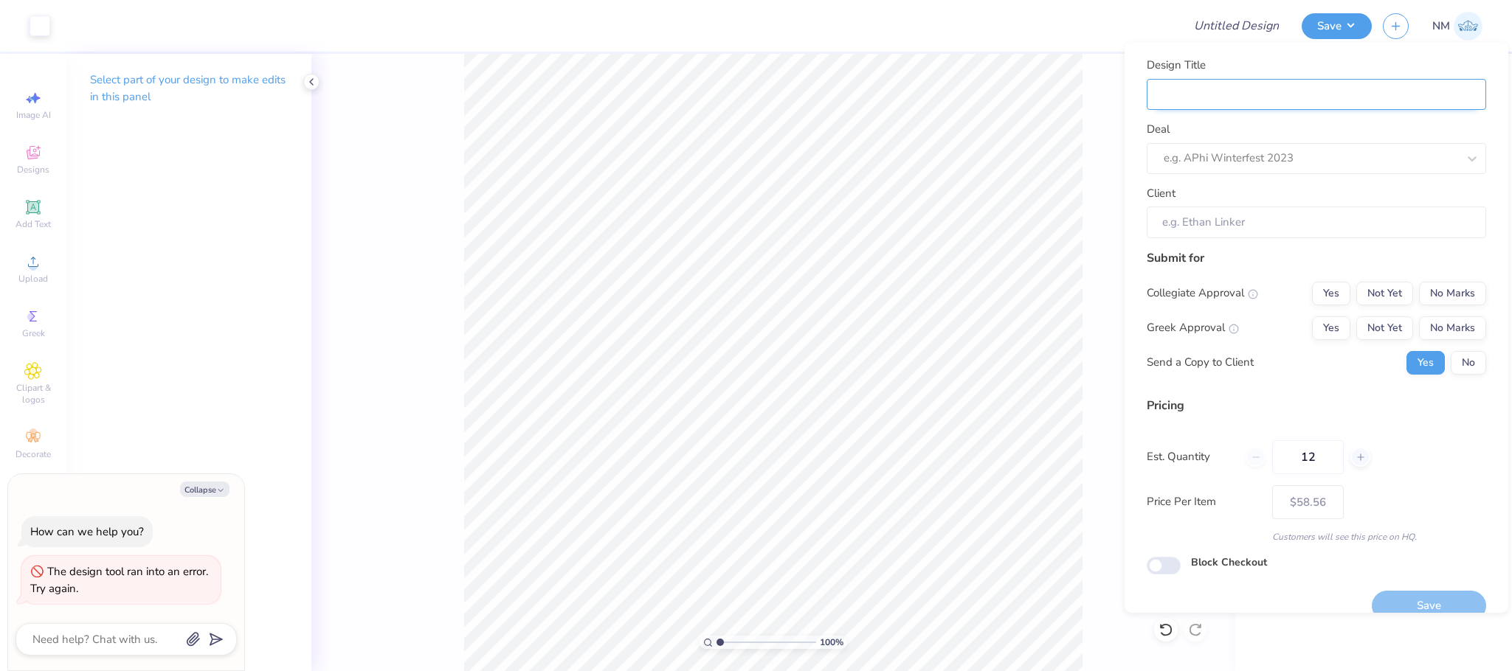
click at [1310, 91] on input "Design Title" at bounding box center [1315, 95] width 339 height 32
type input "N"
type textarea "x"
type input "N"
type input "NO"
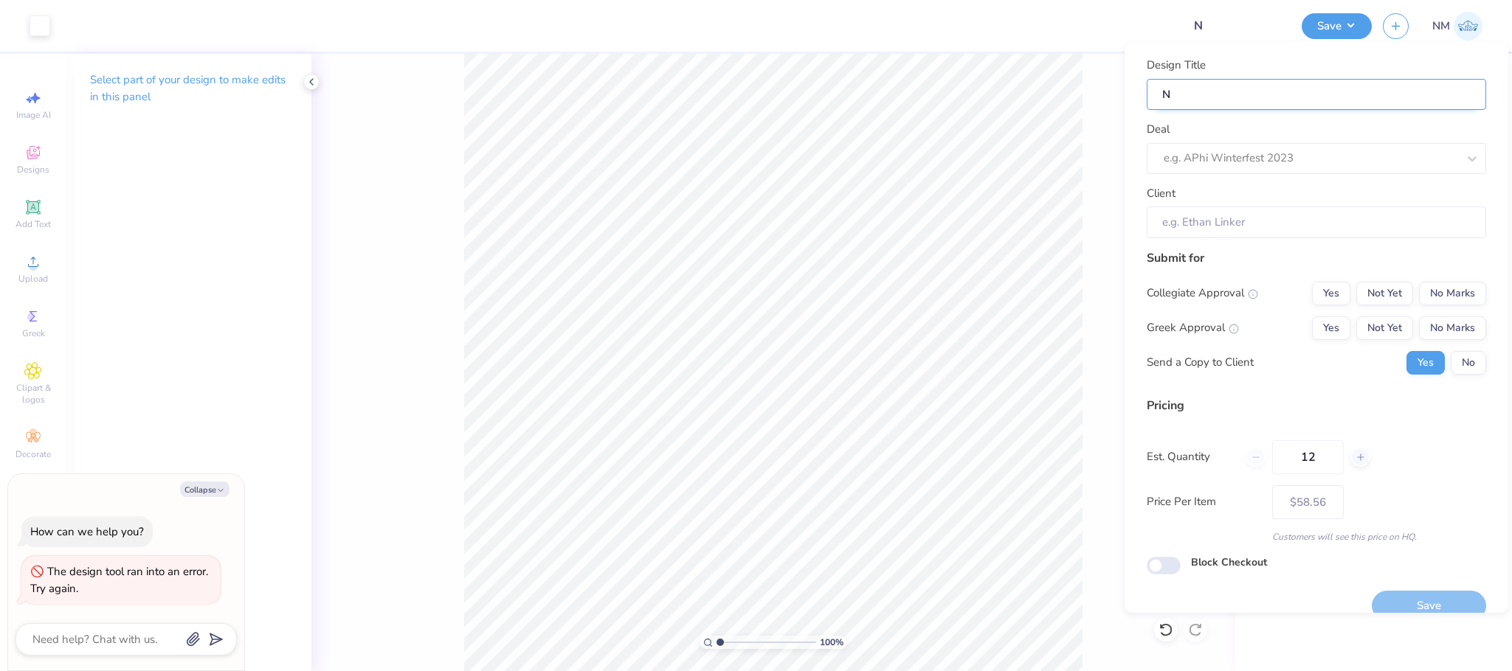
type textarea "x"
type input "NO"
type input "NOO"
type textarea "x"
type input "NOO"
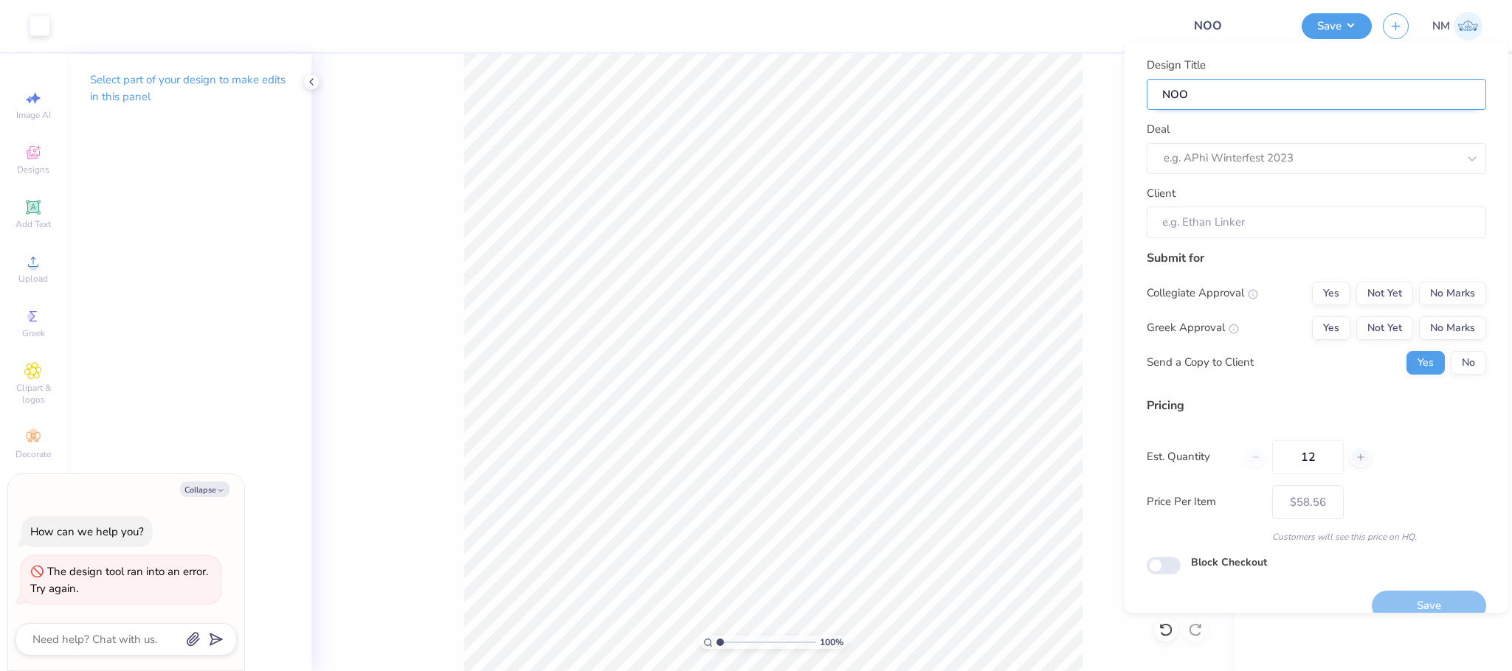
type input "NOOR"
type textarea "x"
type input "NOOR"
type input "NOORD"
type textarea "x"
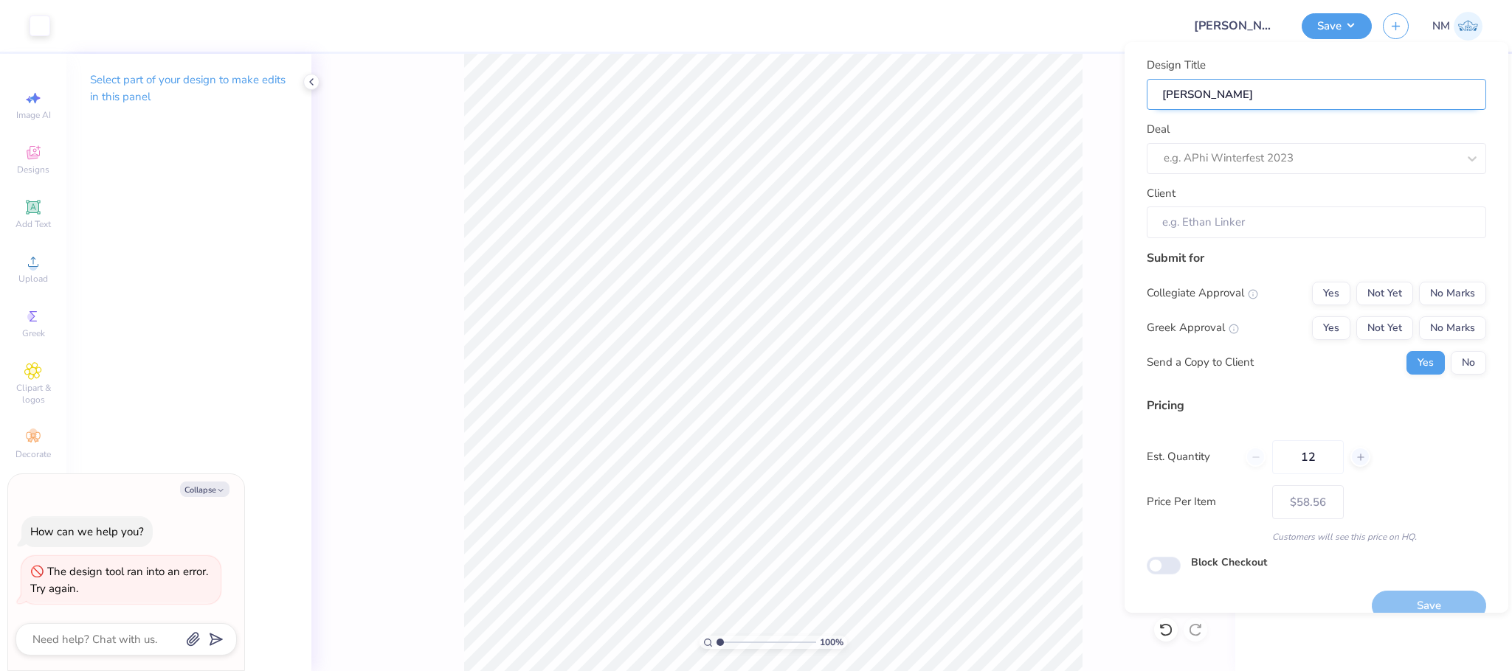
type input "NOORD"
type input "NOORDA"
type textarea "x"
type input "NOORDA"
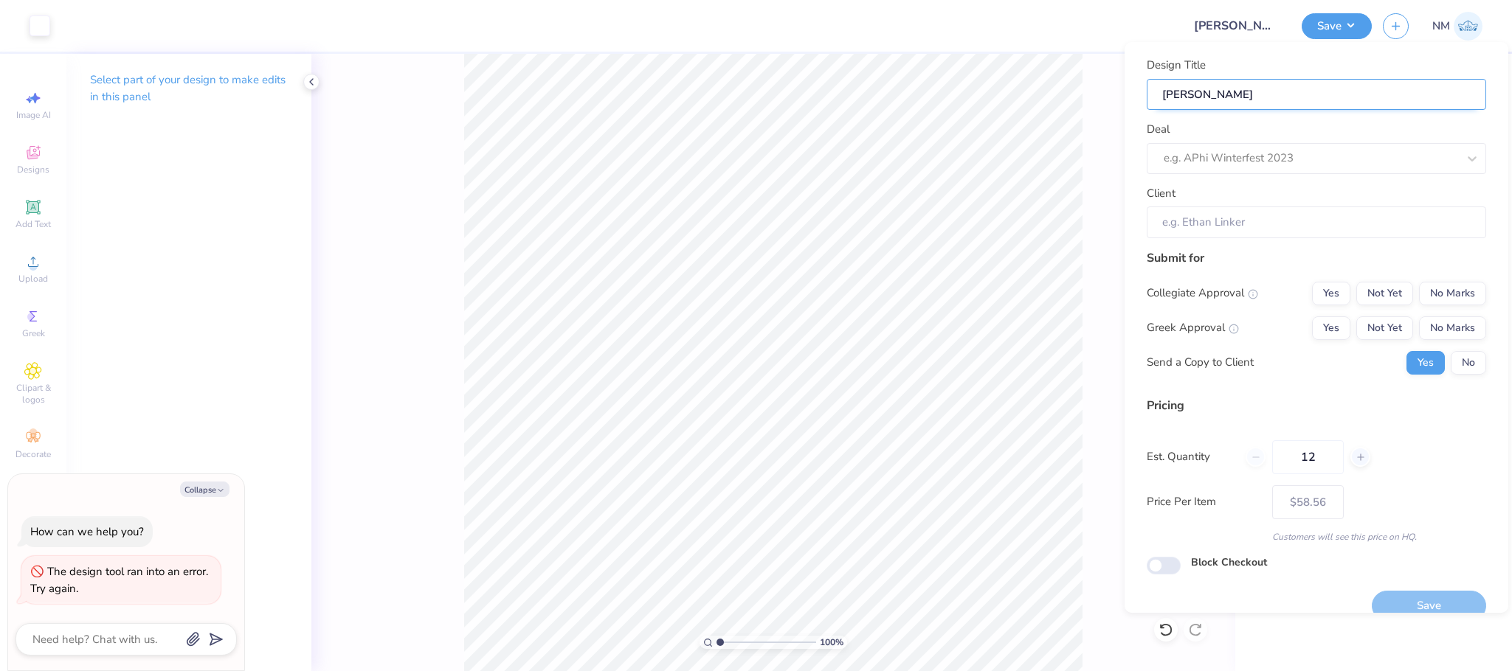
type textarea "x"
type input "NOORDA"
click at [1258, 153] on div at bounding box center [1310, 158] width 294 height 20
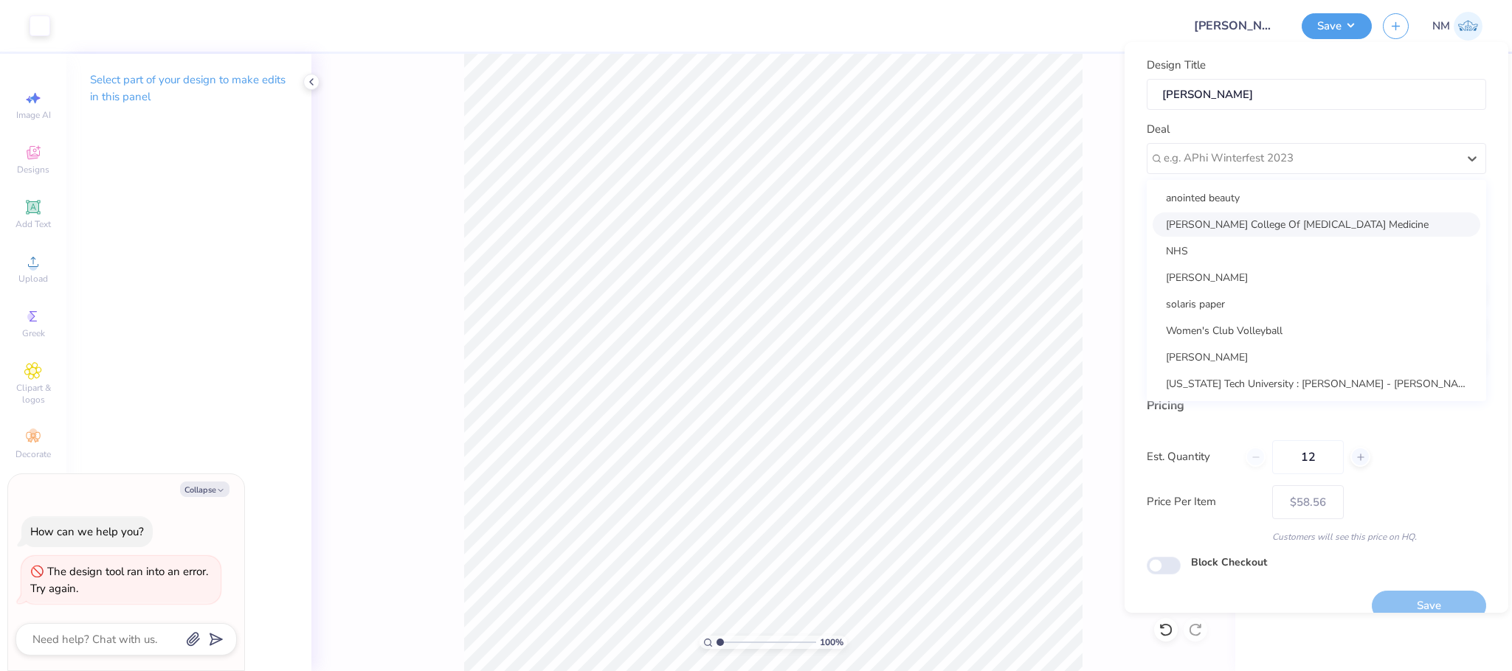
click at [1251, 215] on div "Noorda College Of Osteopathic Medicine" at bounding box center [1316, 224] width 328 height 24
type textarea "x"
type input "Patrick A Murphy"
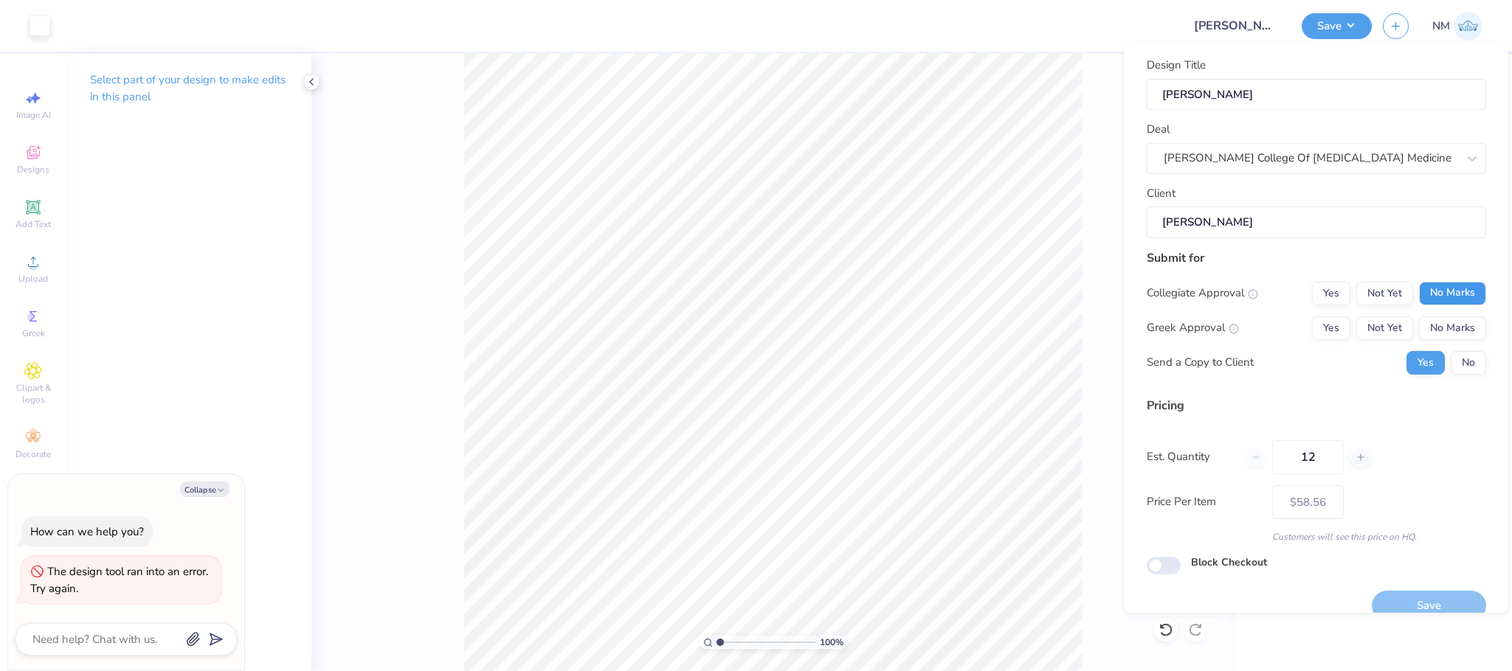
click at [1423, 286] on button "No Marks" at bounding box center [1452, 294] width 67 height 24
click at [1439, 322] on button "No Marks" at bounding box center [1452, 328] width 67 height 24
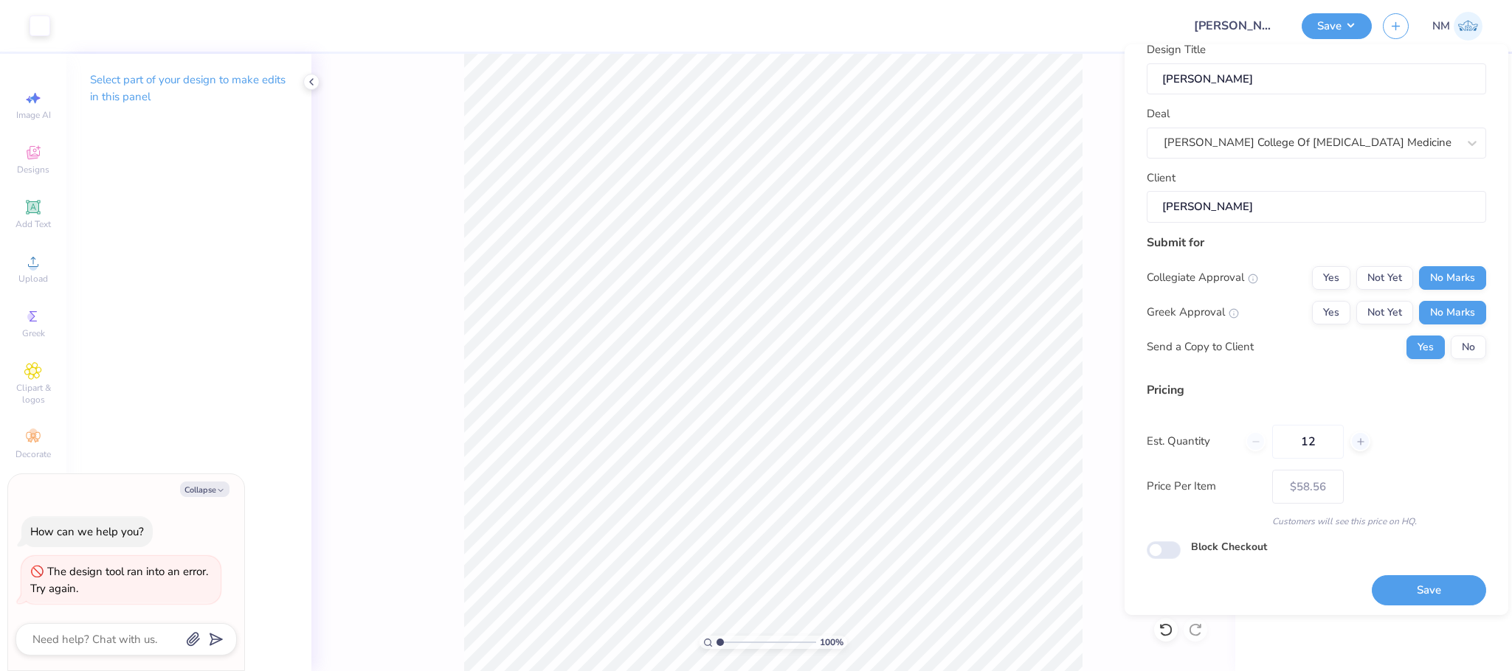
scroll to position [24, 0]
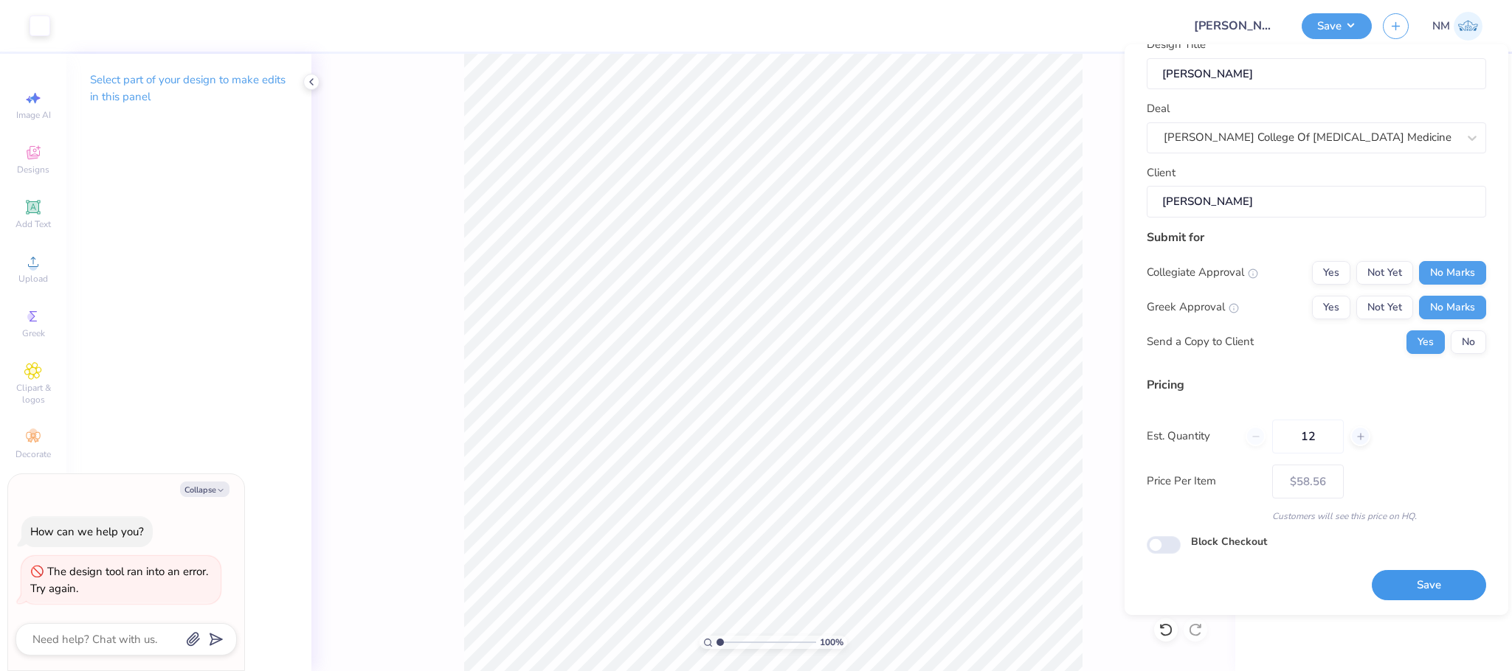
click at [1434, 584] on button "Save" at bounding box center [1428, 585] width 114 height 30
type input "$58.56"
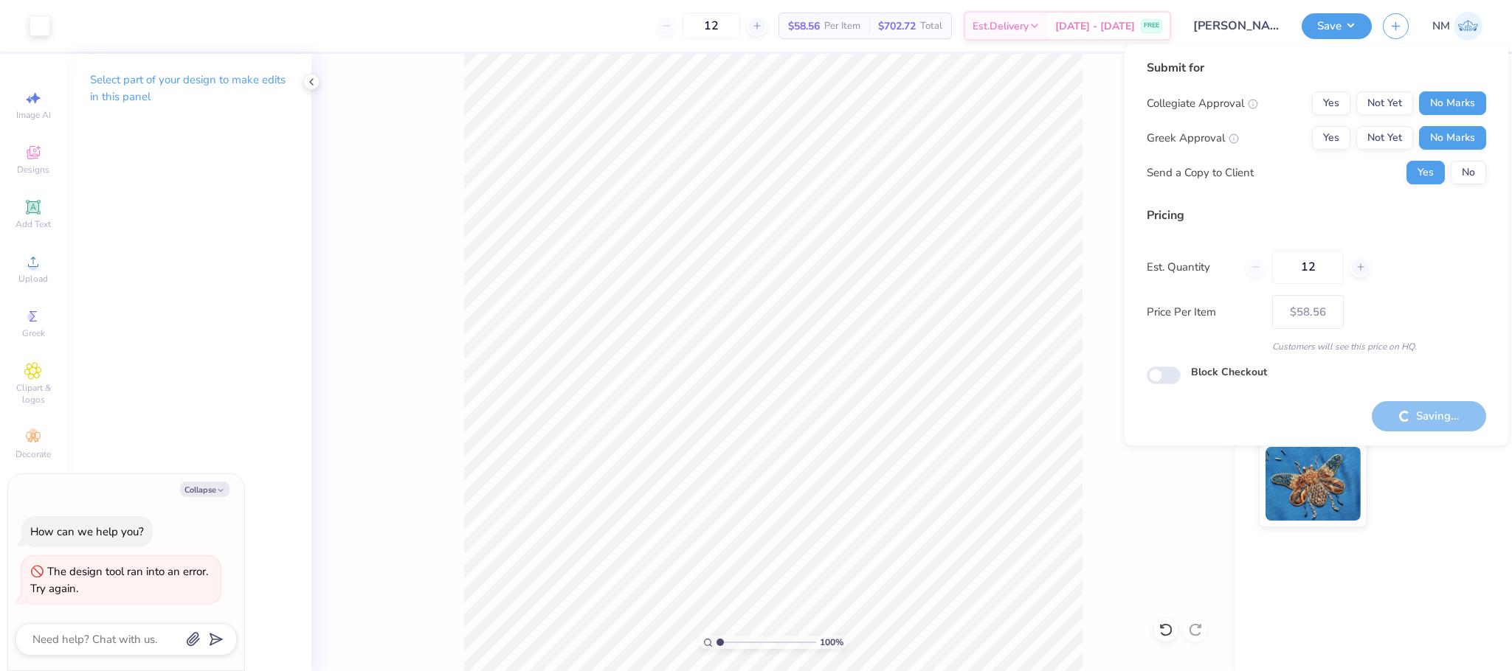
type textarea "x"
type input "– –"
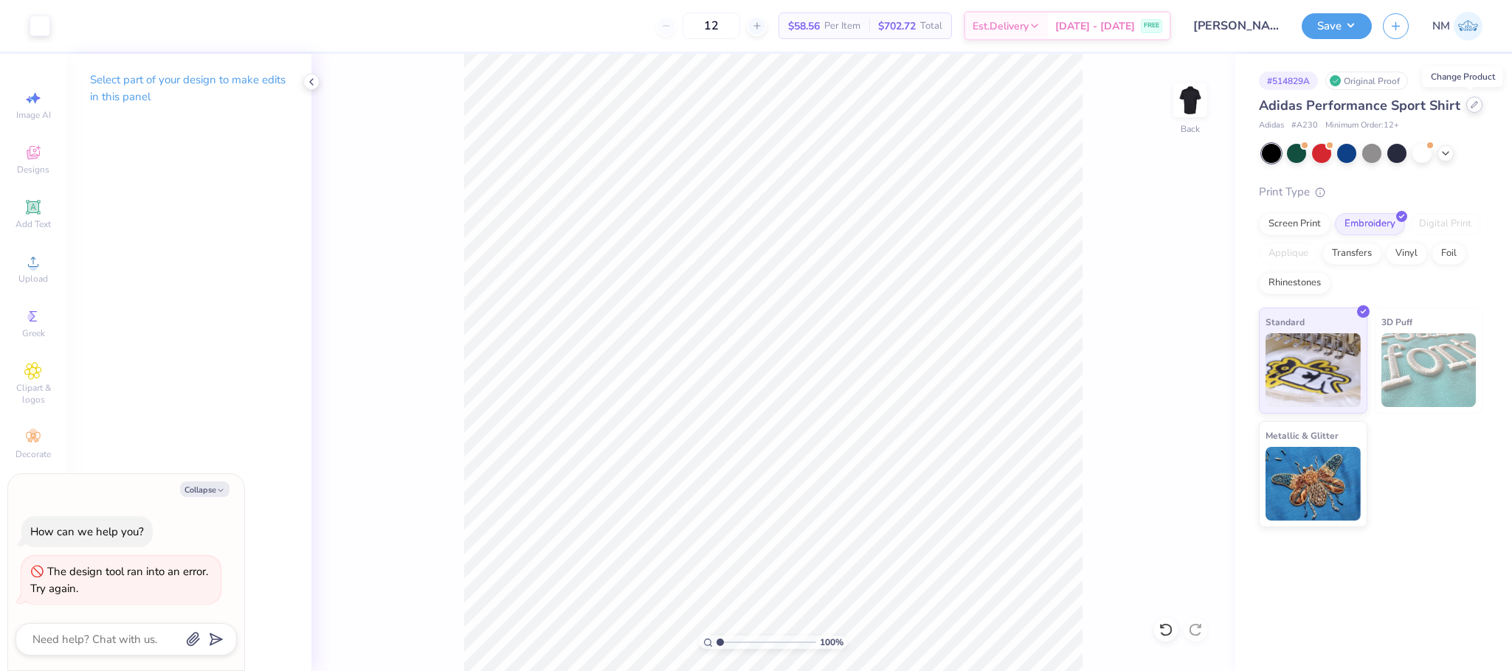
click at [1473, 103] on icon at bounding box center [1474, 105] width 6 height 6
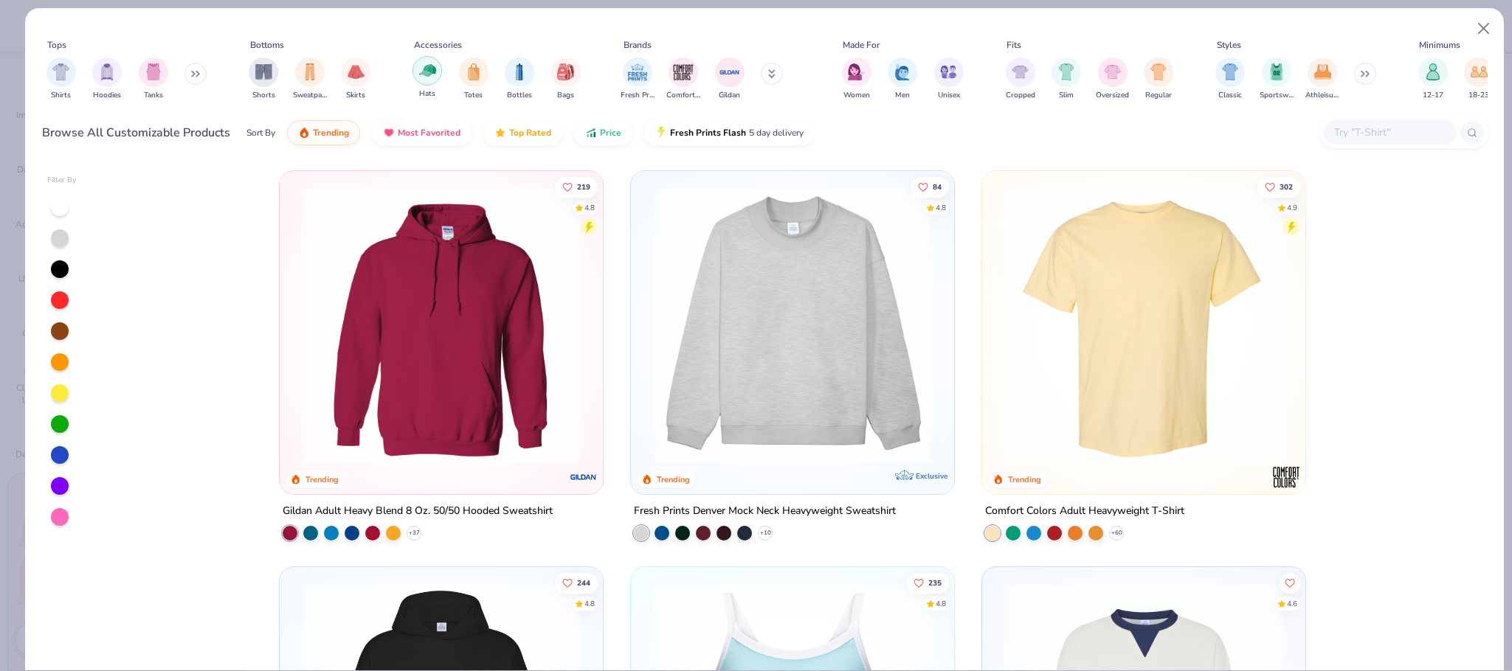
click at [416, 69] on div "filter for Hats" at bounding box center [427, 71] width 30 height 30
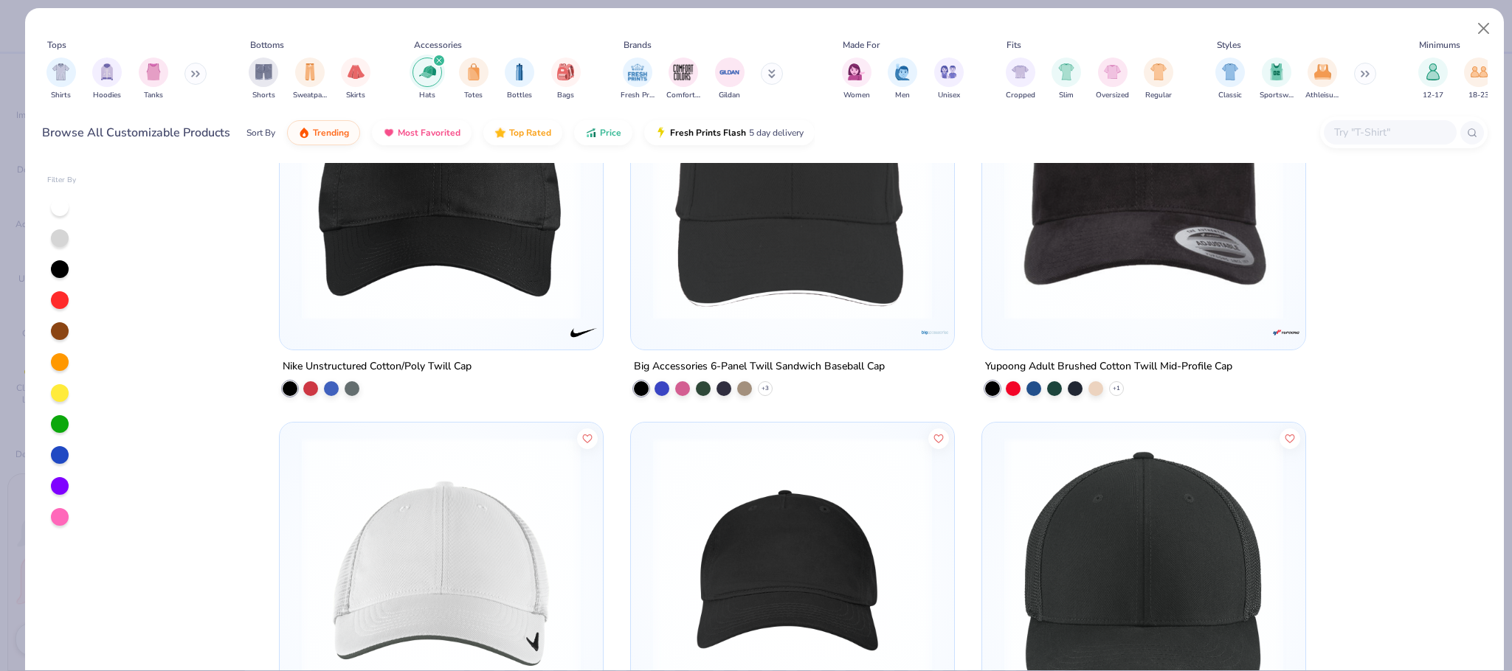
scroll to position [888, 0]
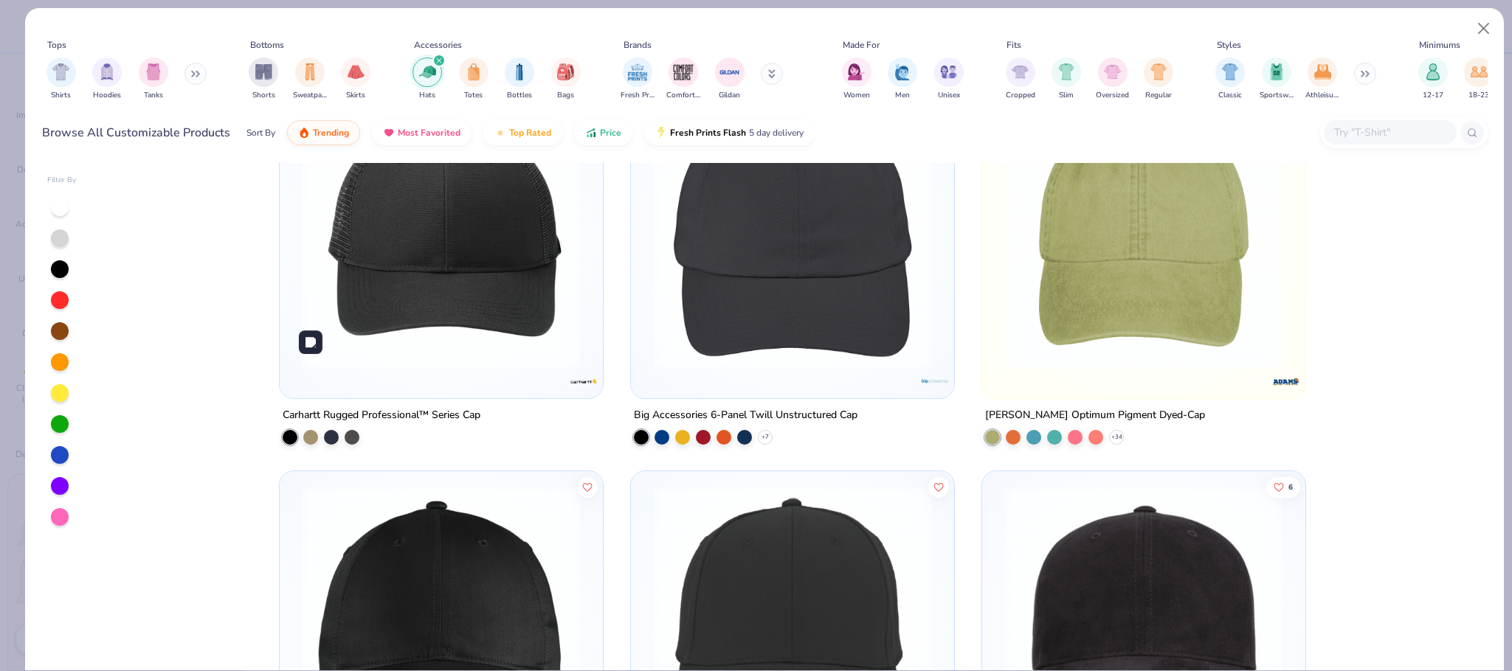
click at [497, 313] on img at bounding box center [441, 229] width 294 height 279
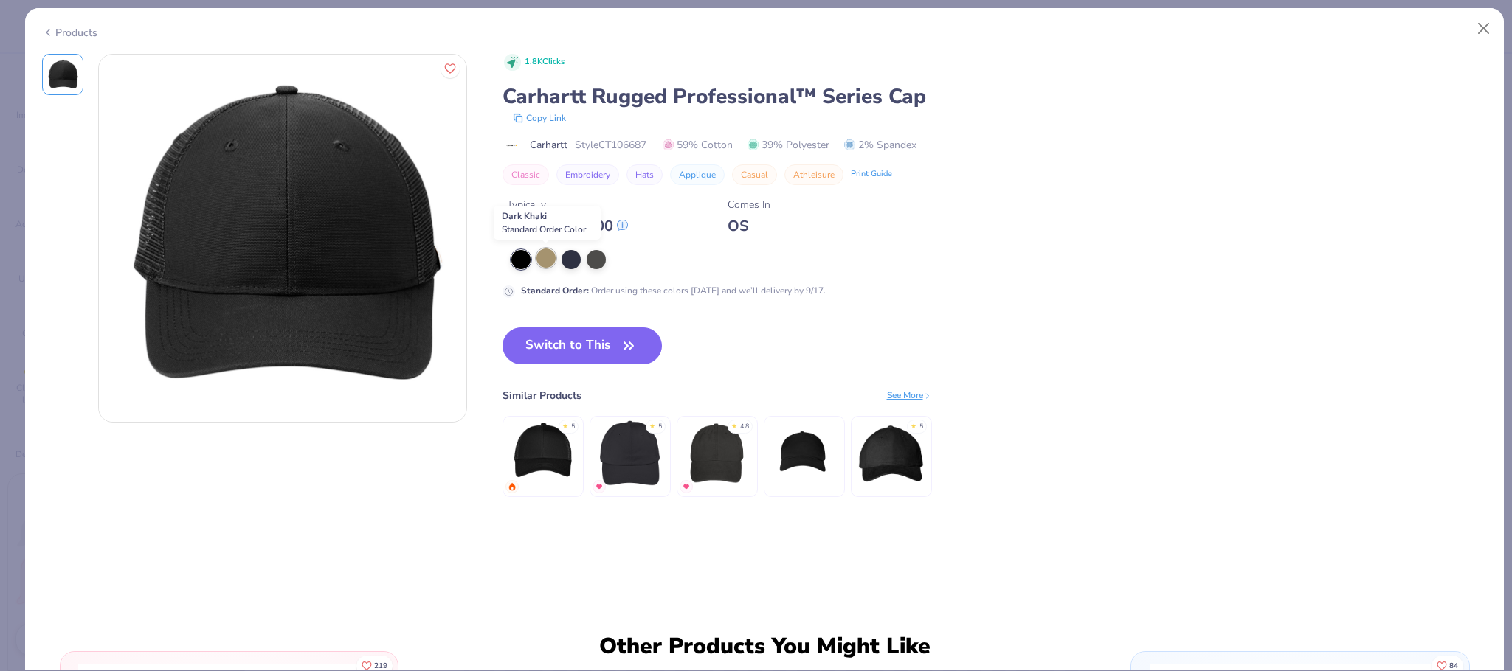
click at [542, 262] on div at bounding box center [545, 258] width 19 height 19
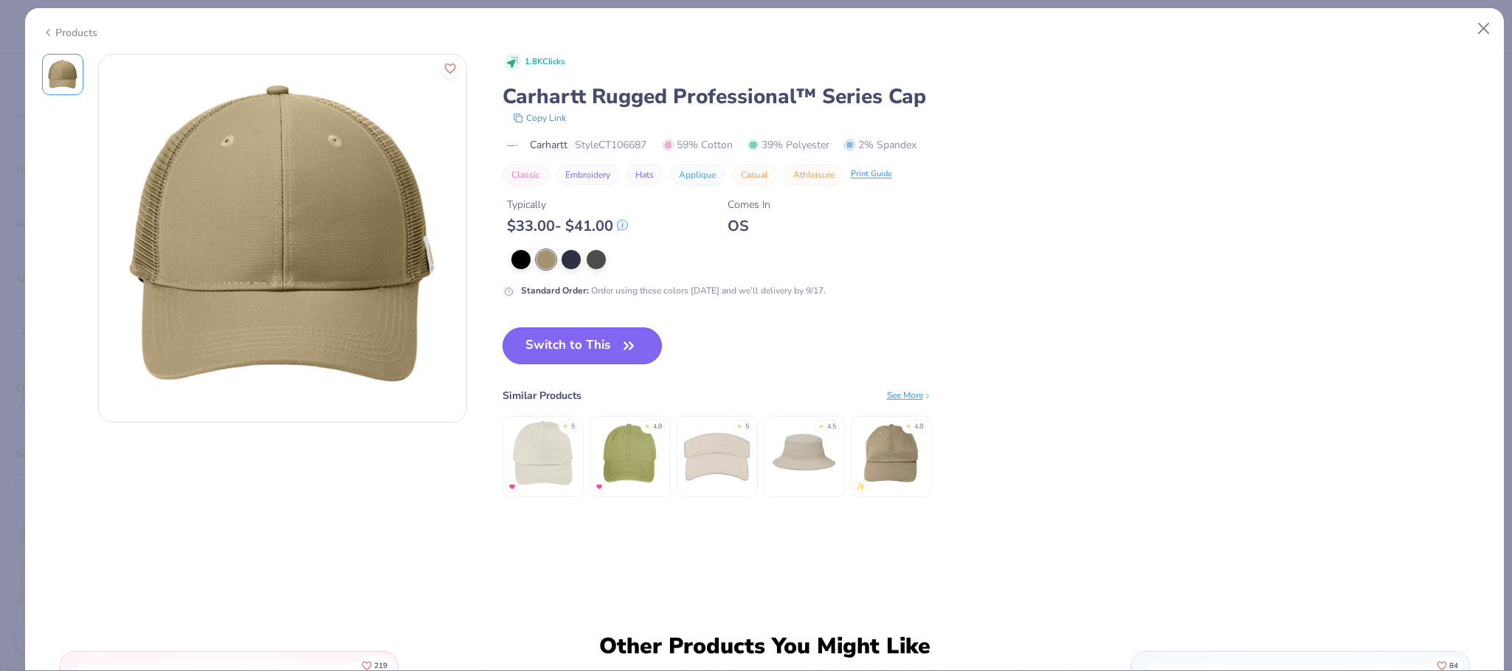
click at [576, 352] on button "Switch to This" at bounding box center [582, 346] width 160 height 37
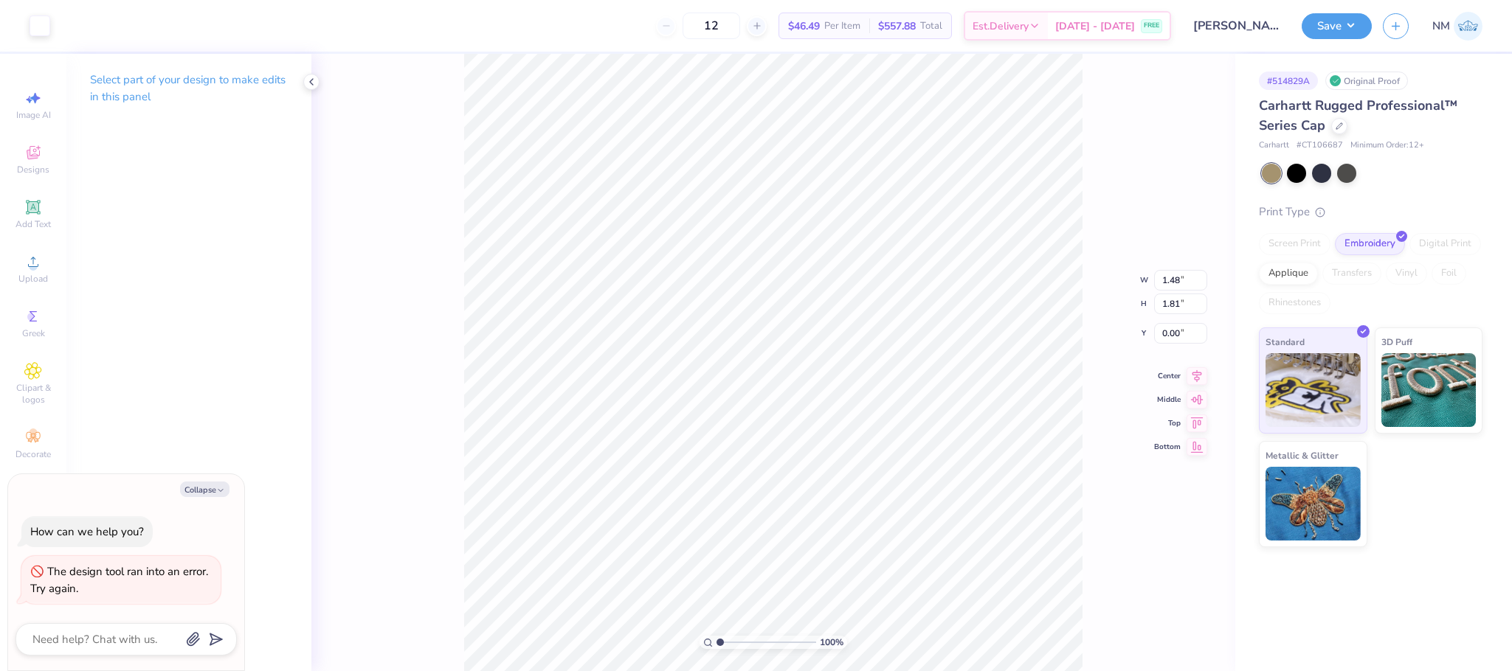
type textarea "x"
type input "1.05"
click at [49, 27] on div at bounding box center [40, 24] width 21 height 21
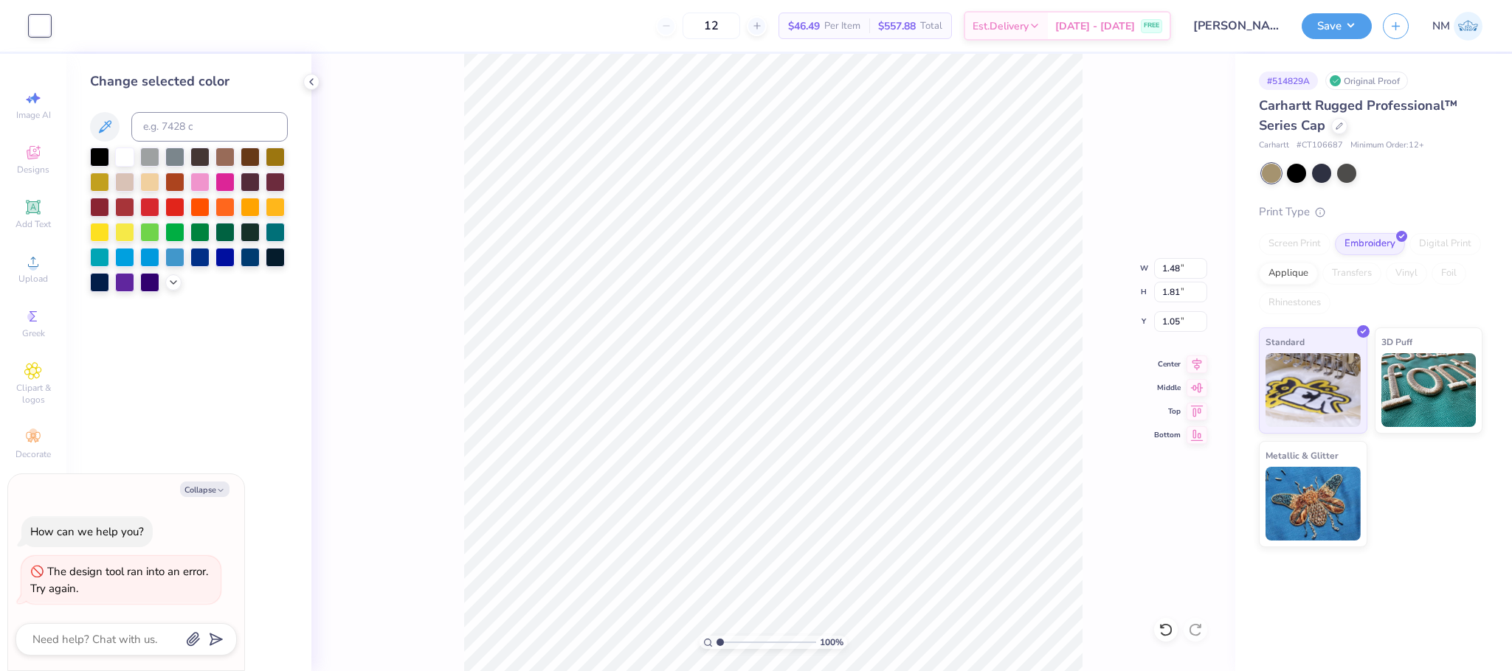
drag, startPoint x: 95, startPoint y: 159, endPoint x: 111, endPoint y: 156, distance: 16.6
click at [97, 160] on div at bounding box center [99, 157] width 19 height 19
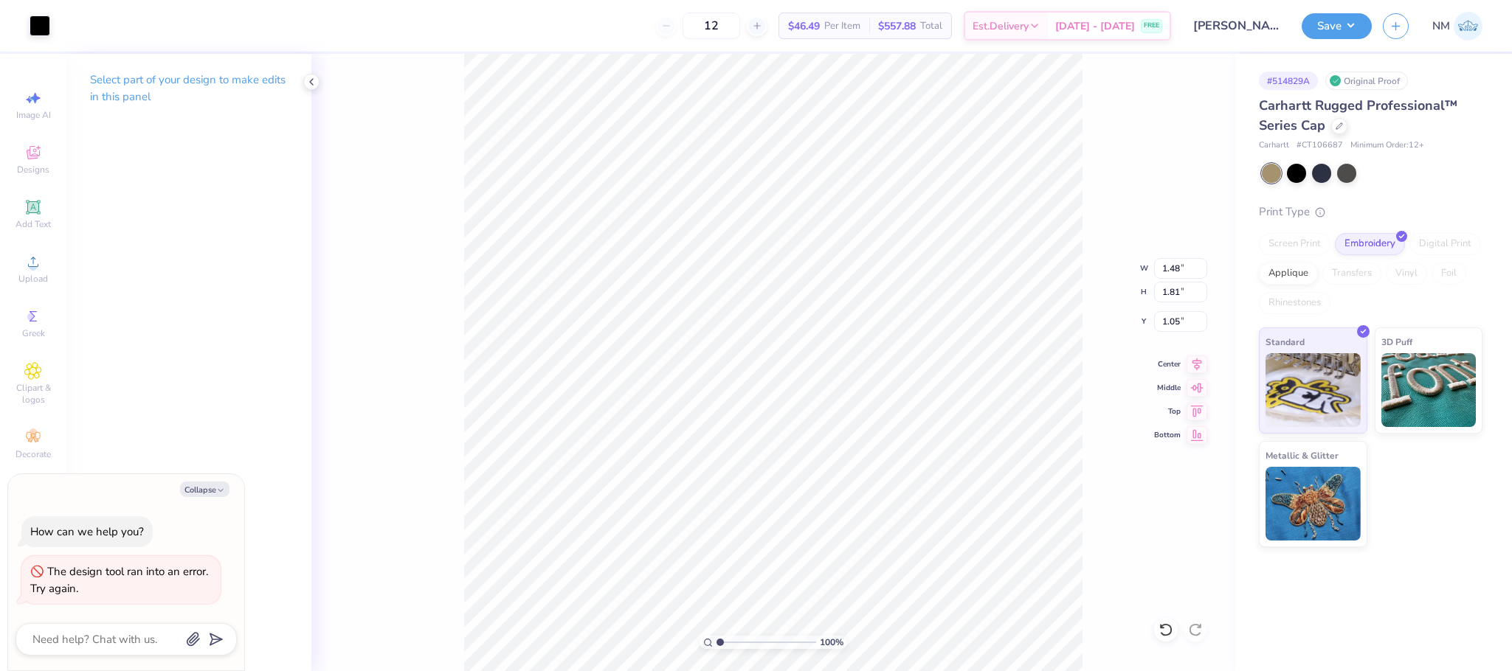
type textarea "x"
type input "1.07"
click at [1346, 23] on button "Save" at bounding box center [1336, 24] width 70 height 26
type textarea "x"
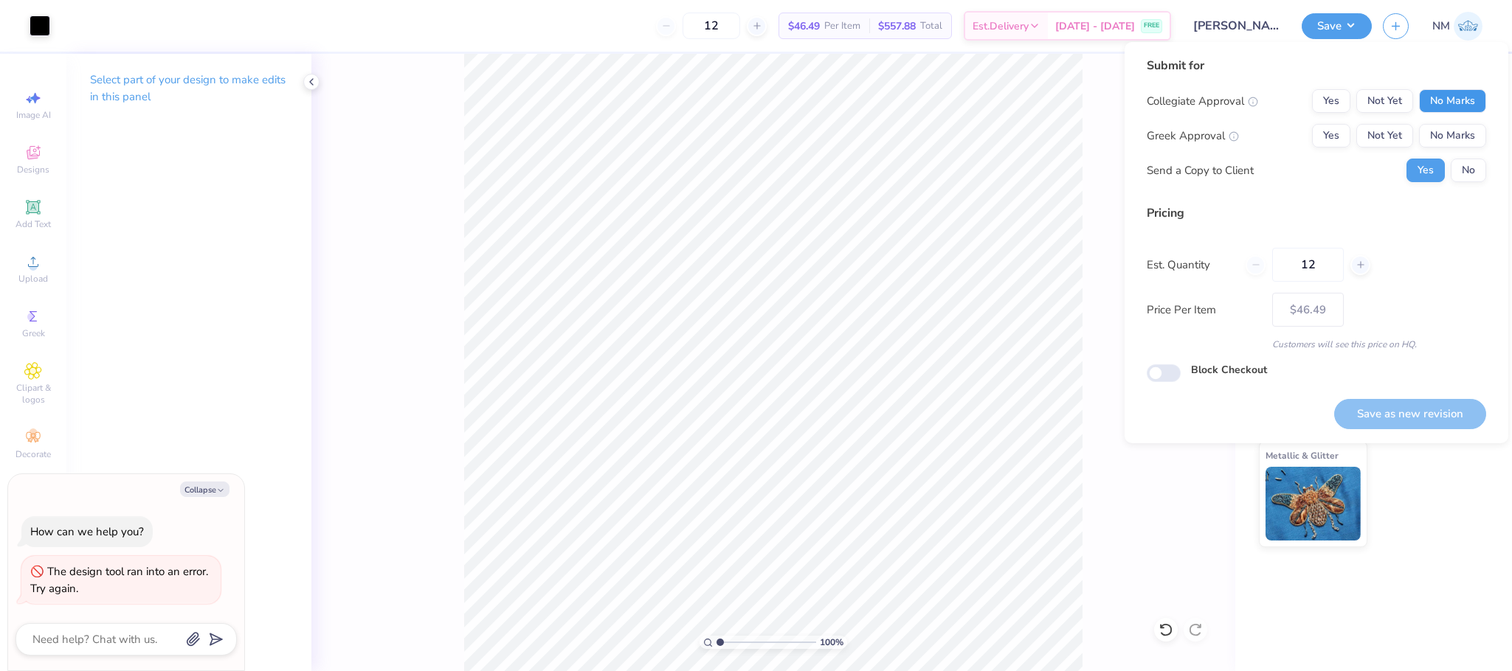
click at [1454, 96] on button "No Marks" at bounding box center [1452, 101] width 67 height 24
click at [1459, 129] on button "No Marks" at bounding box center [1452, 136] width 67 height 24
click at [1395, 417] on button "Save as new revision" at bounding box center [1410, 414] width 152 height 30
type input "$46.49"
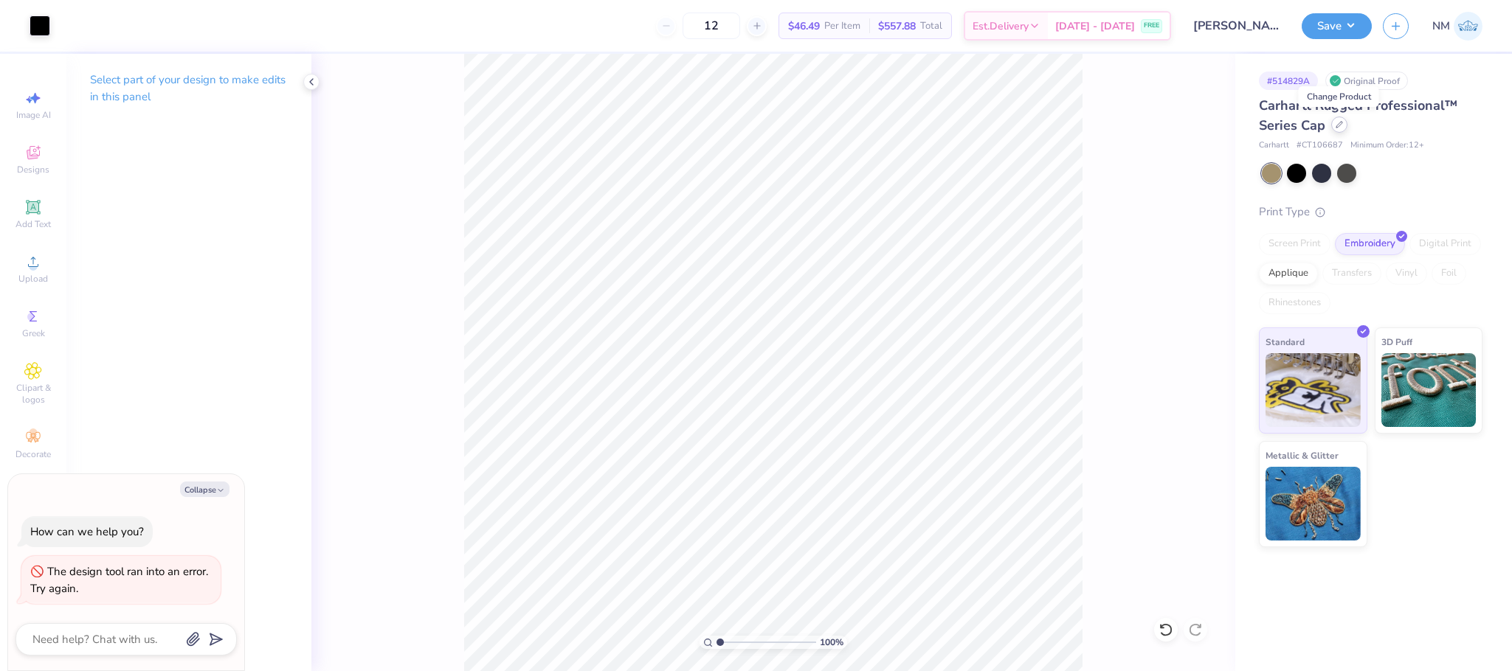
click at [1341, 122] on icon at bounding box center [1339, 125] width 6 height 6
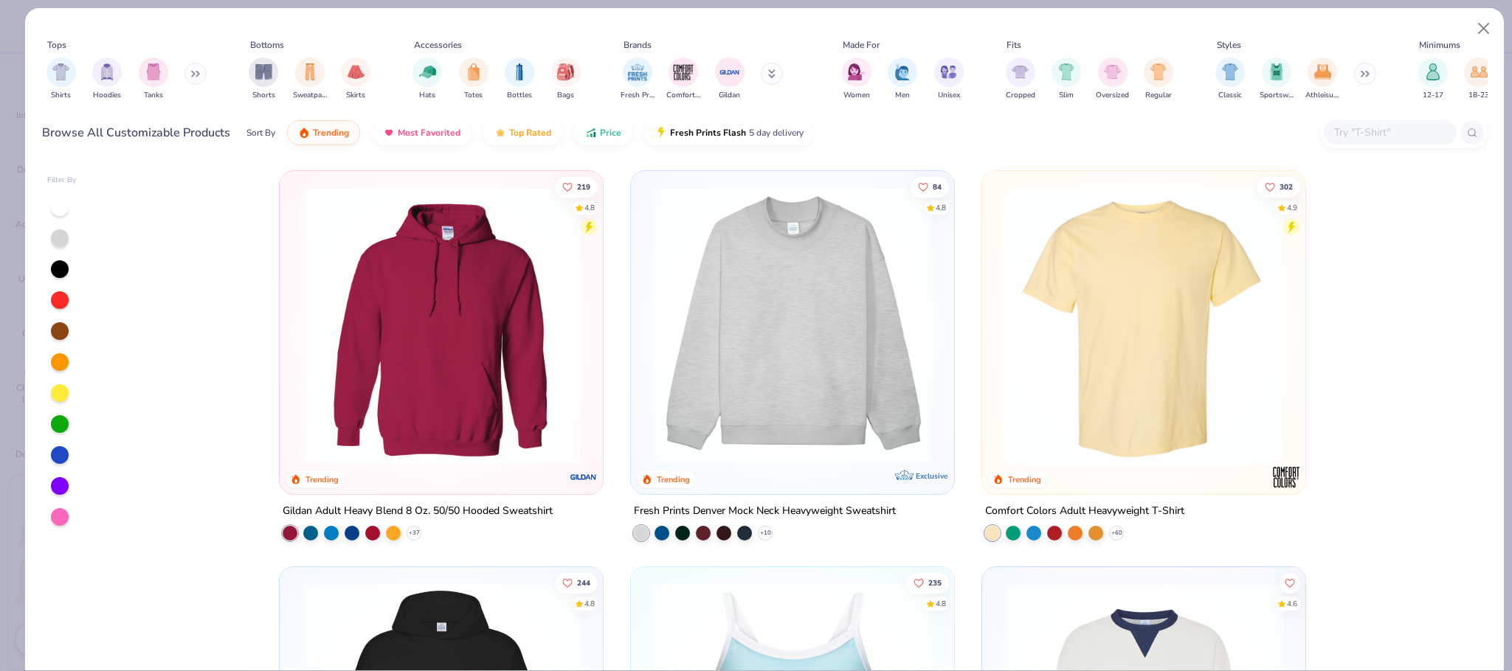
click at [193, 67] on button at bounding box center [195, 74] width 22 height 22
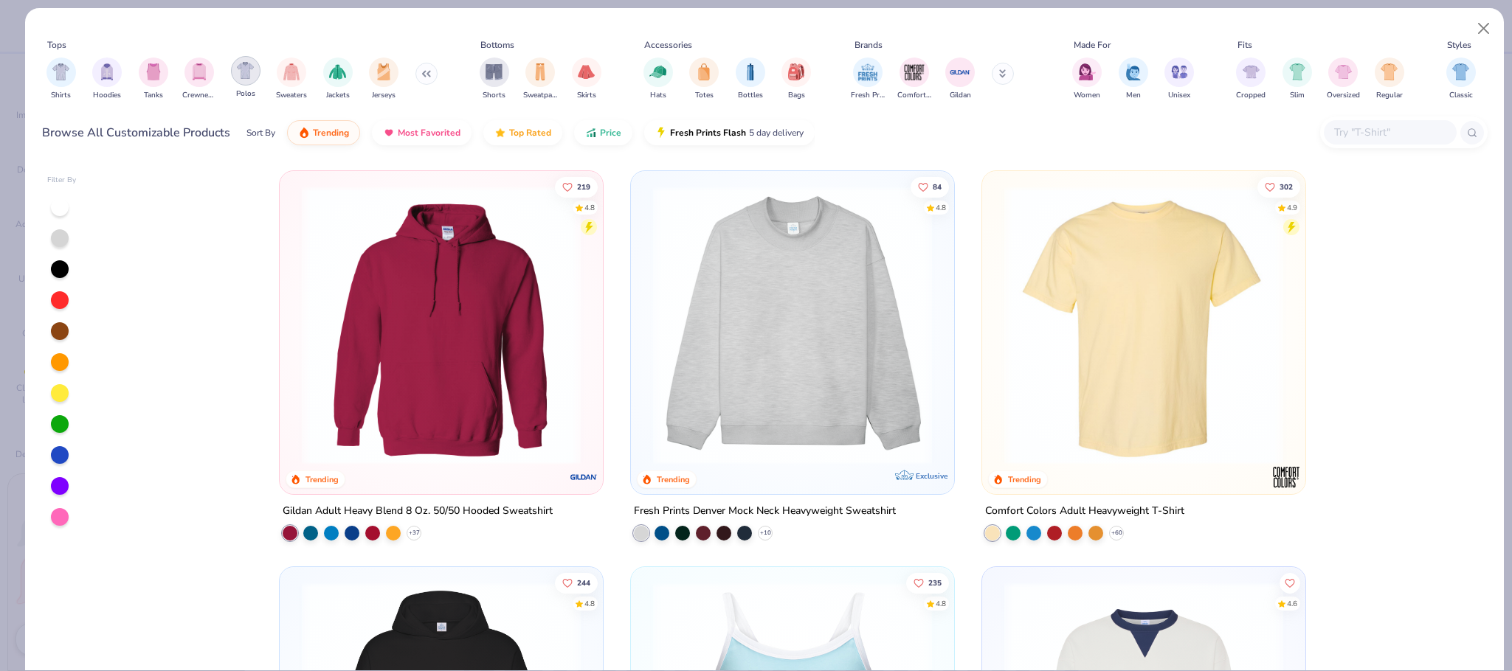
click at [253, 74] on img "filter for Polos" at bounding box center [245, 70] width 17 height 17
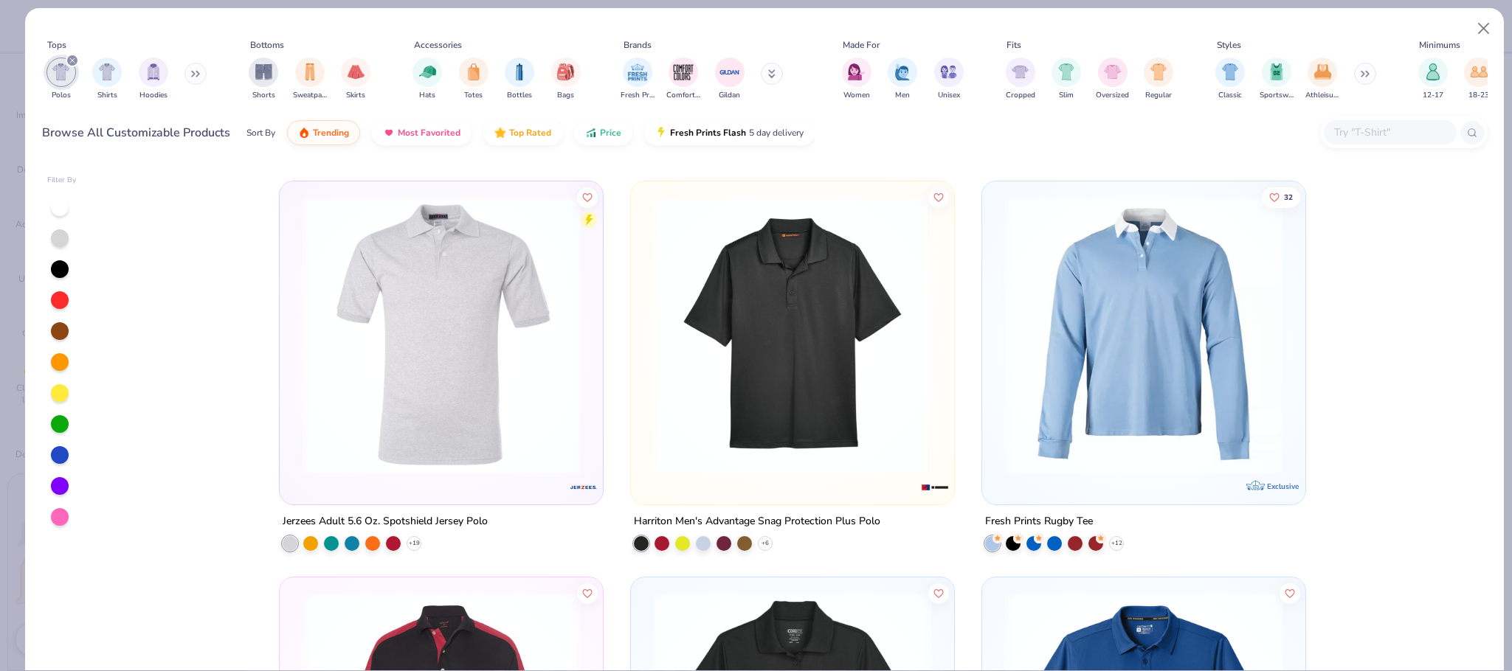
scroll to position [4000, 0]
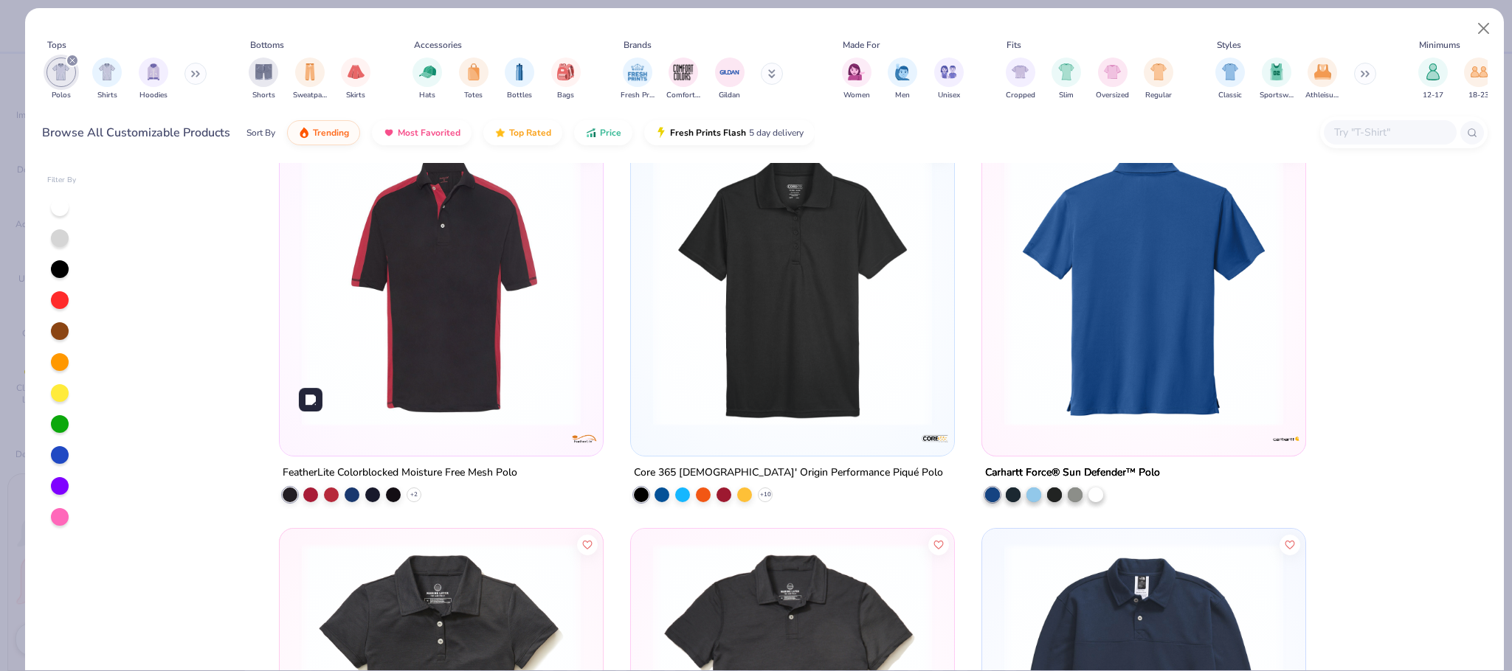
click at [426, 315] on img at bounding box center [441, 287] width 294 height 279
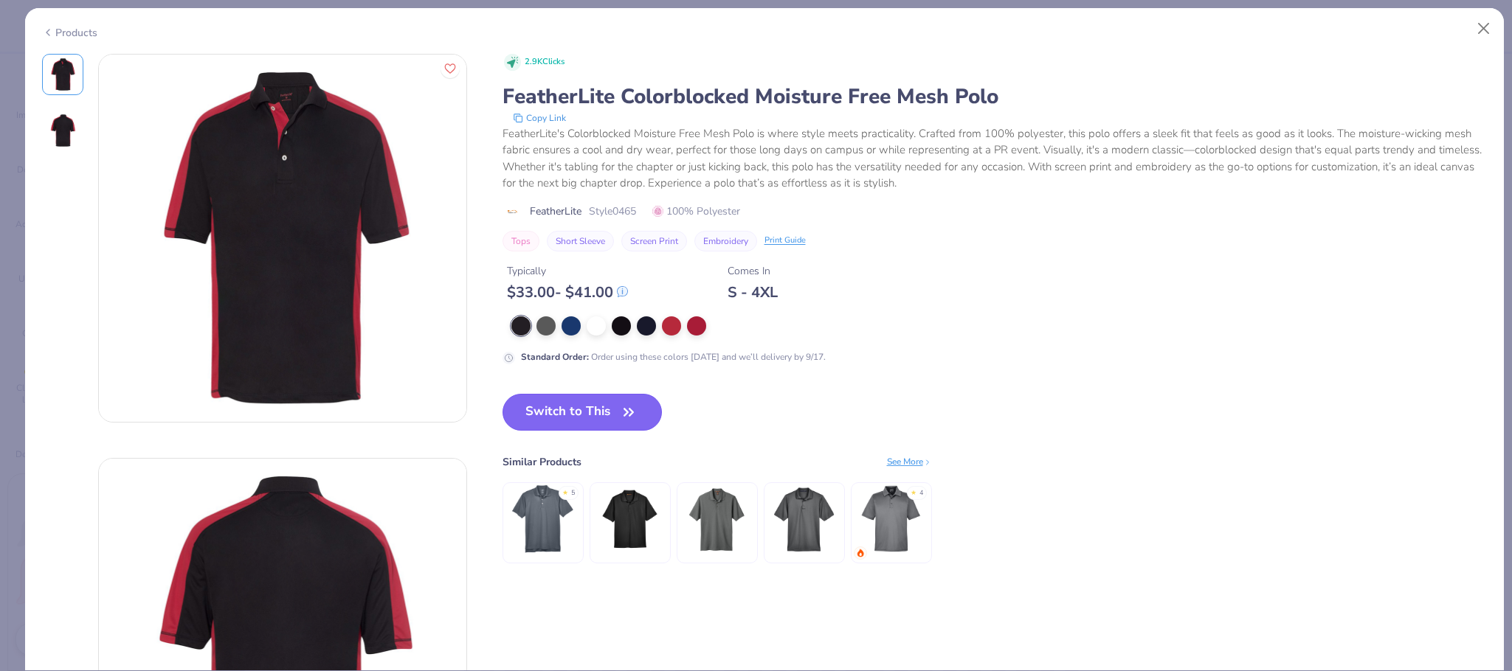
click at [587, 417] on button "Switch to This" at bounding box center [582, 412] width 160 height 37
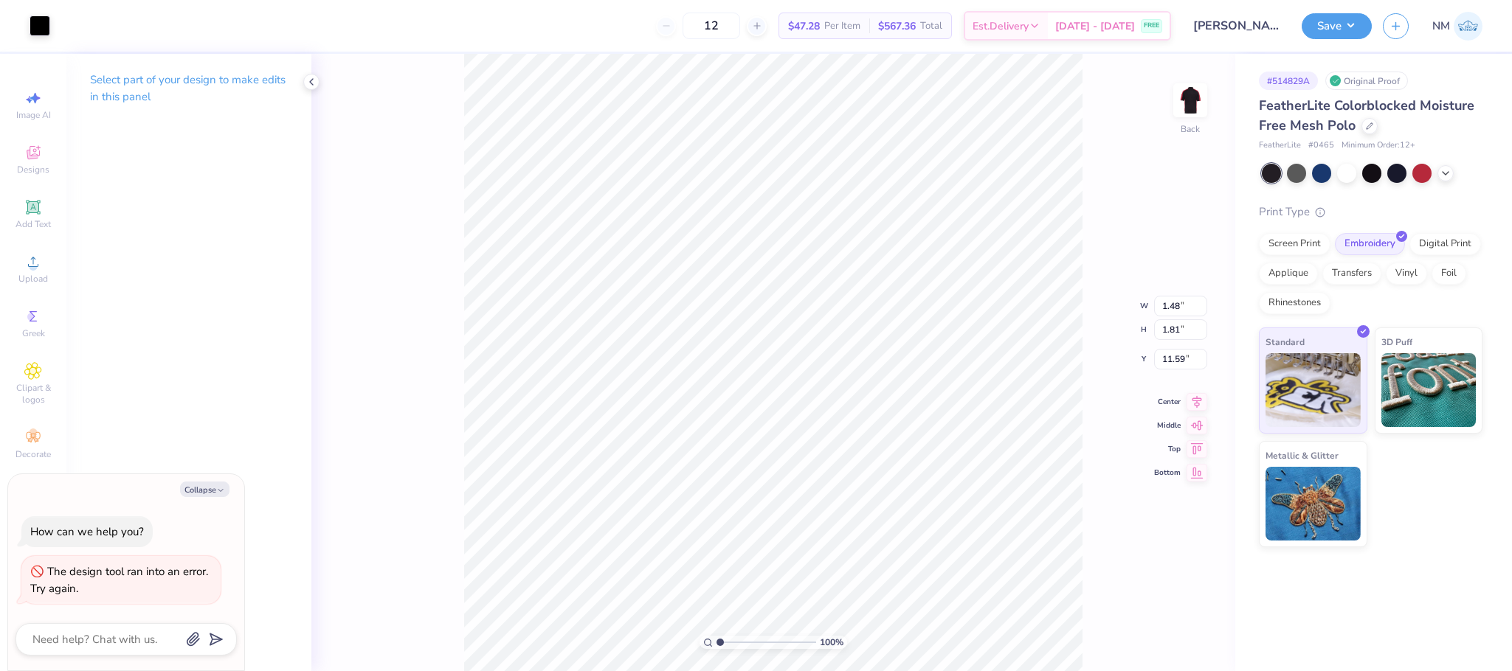
type textarea "x"
type input "3.00"
click at [44, 30] on div at bounding box center [40, 24] width 21 height 21
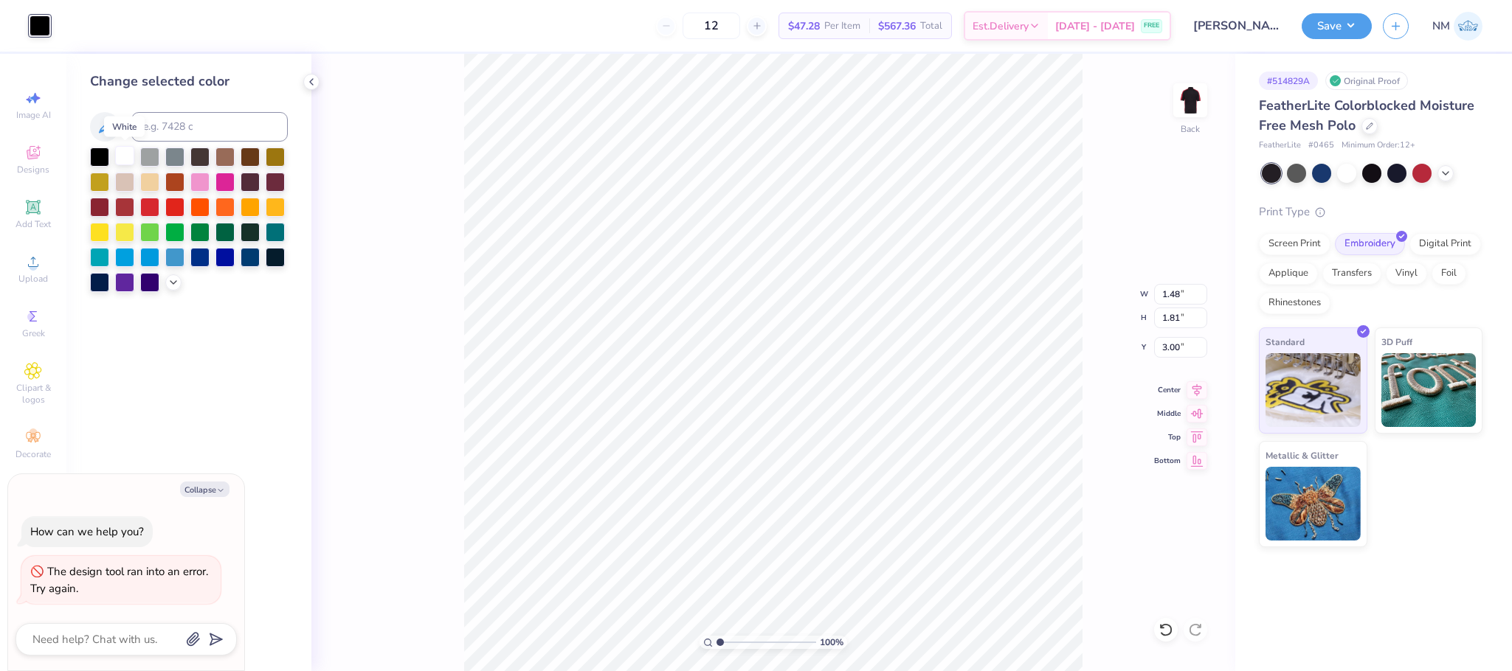
click at [126, 155] on div at bounding box center [124, 155] width 19 height 19
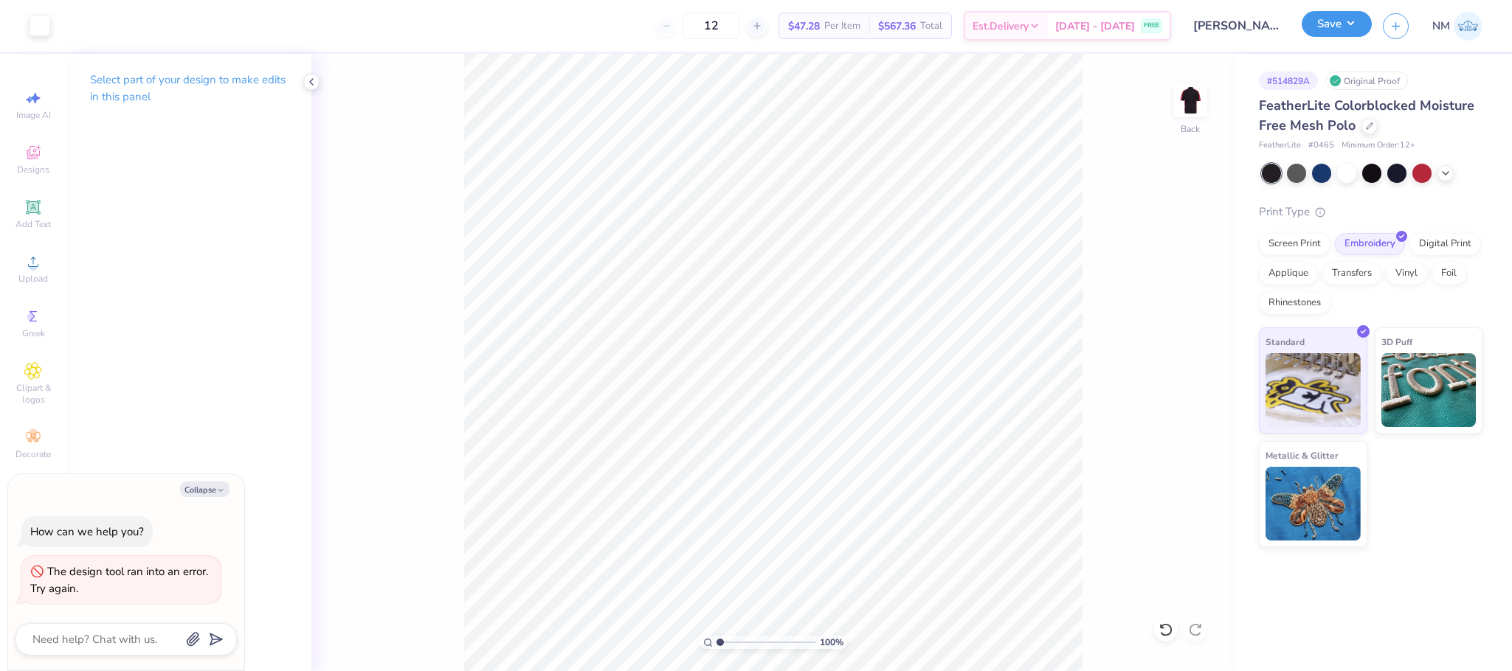
click at [1359, 25] on button "Save" at bounding box center [1336, 24] width 70 height 26
type textarea "x"
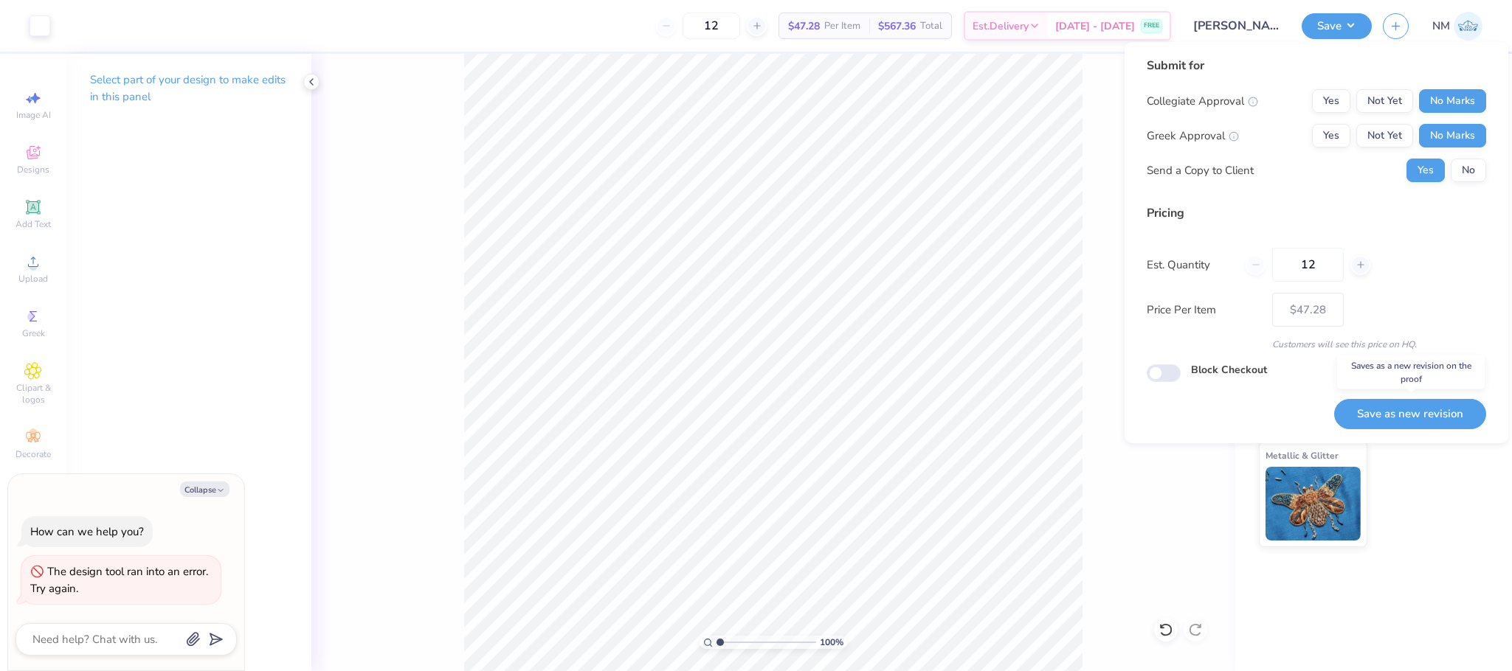
drag, startPoint x: 1397, startPoint y: 412, endPoint x: 1397, endPoint y: 404, distance: 8.9
click at [1399, 412] on button "Save as new revision" at bounding box center [1410, 414] width 152 height 30
type input "$47.28"
type textarea "x"
